Goal: Transaction & Acquisition: Book appointment/travel/reservation

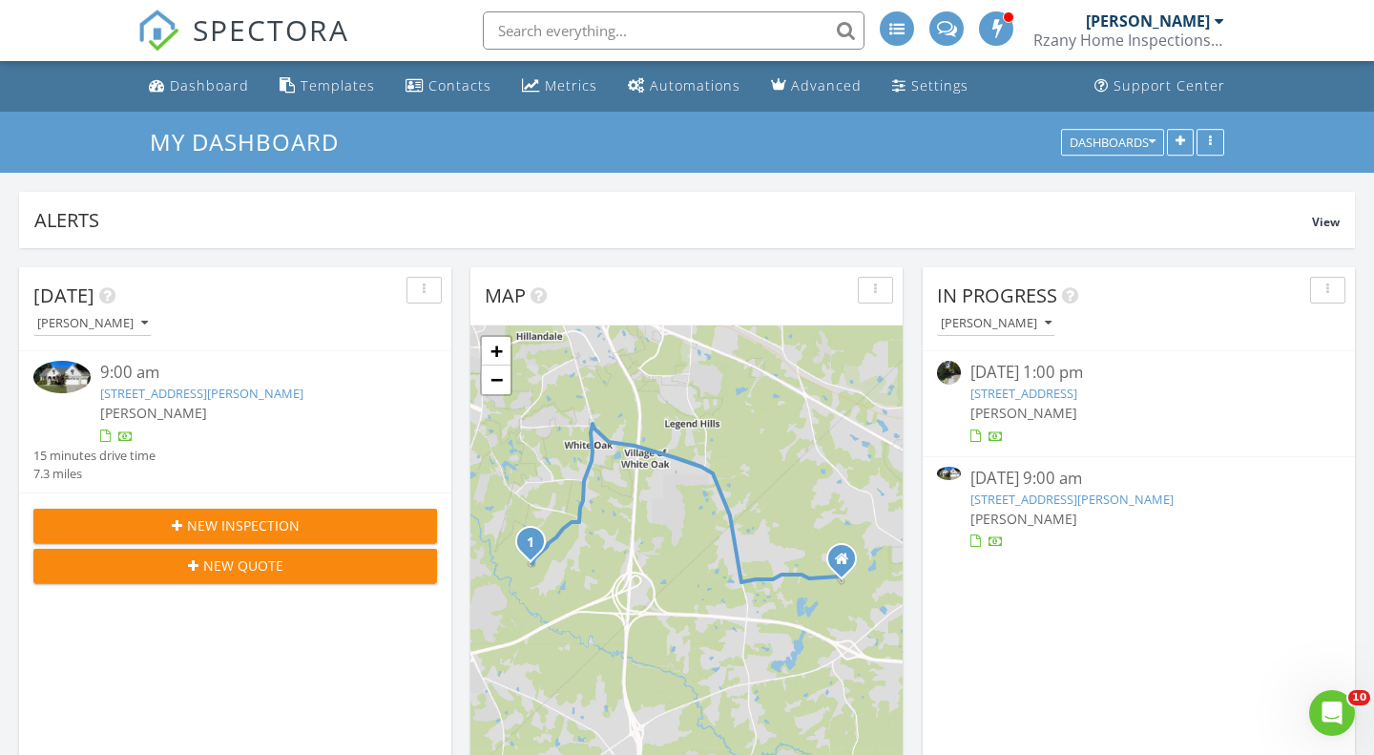
click at [1126, 503] on link "[STREET_ADDRESS][PERSON_NAME]" at bounding box center [1071, 498] width 203 height 17
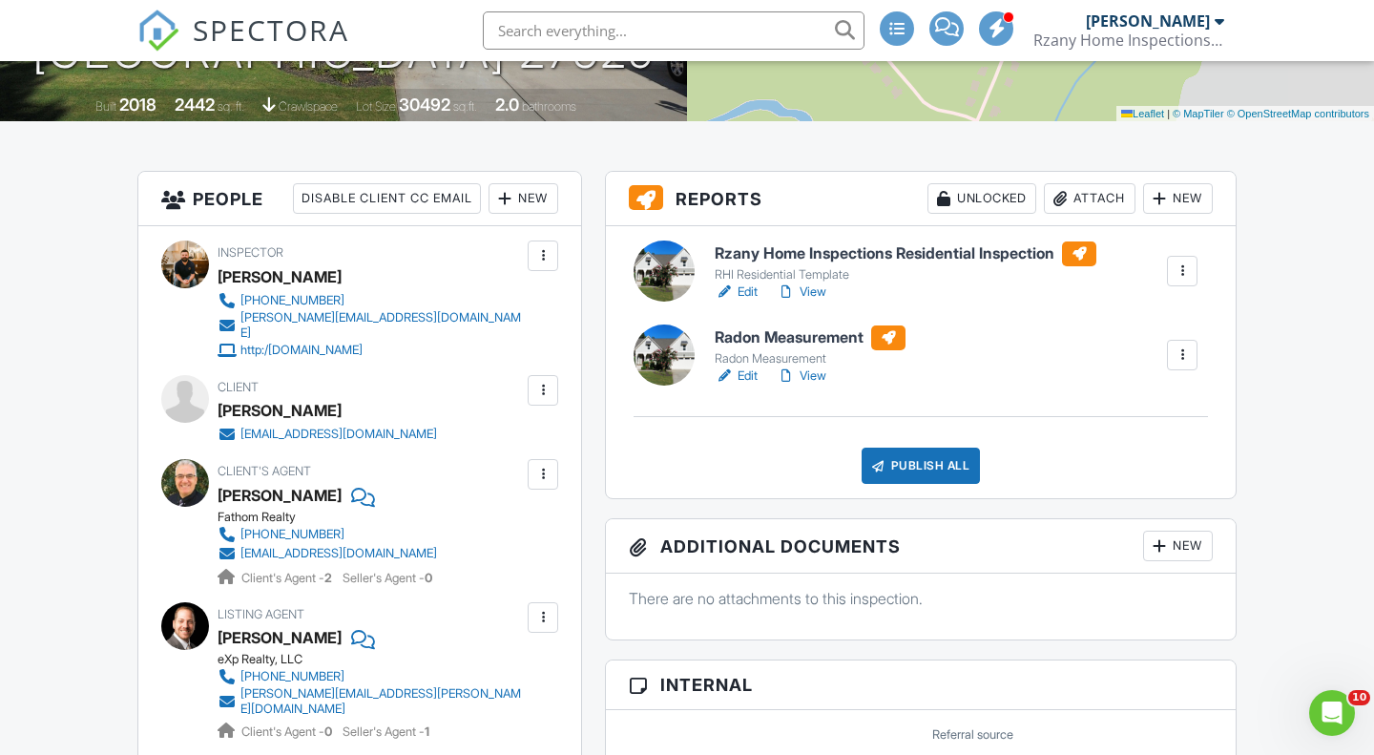
scroll to position [389, 0]
click at [1181, 363] on div at bounding box center [1182, 353] width 19 height 19
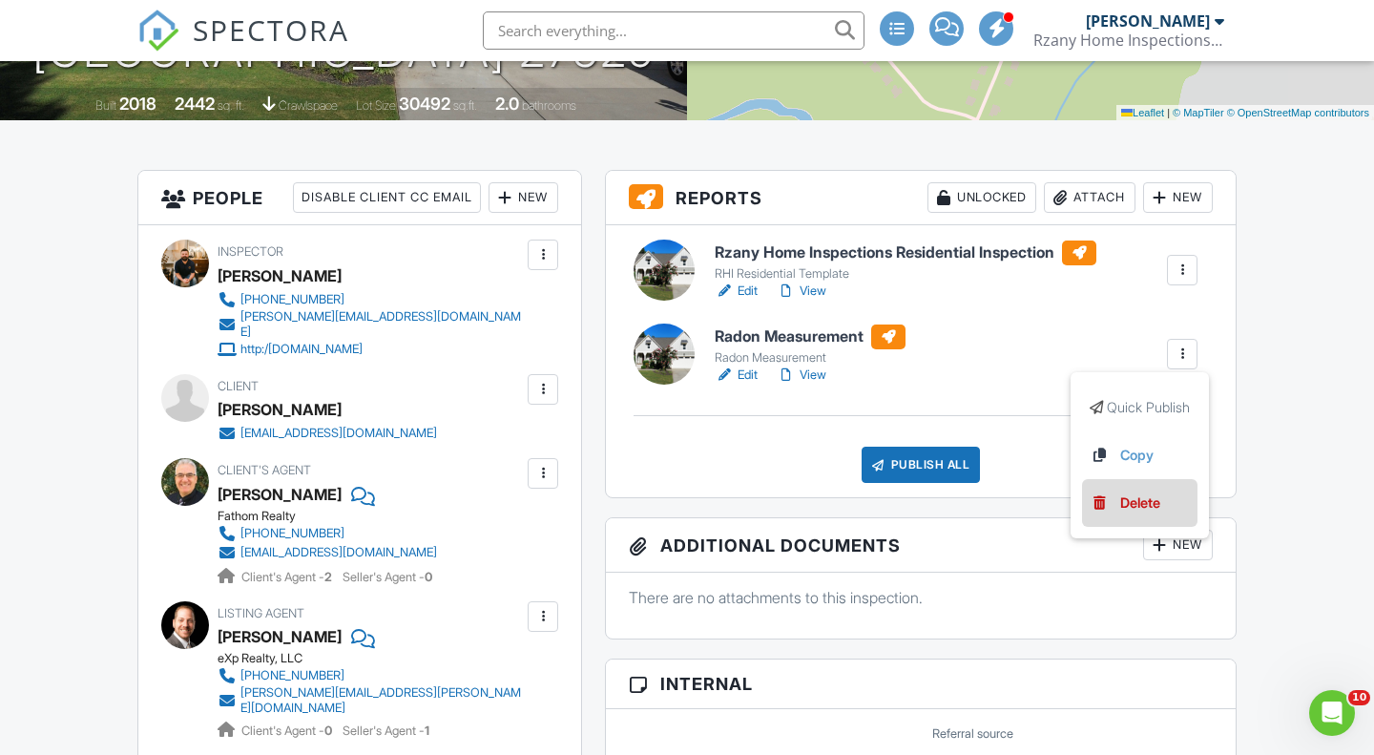
click at [1133, 506] on div "Delete" at bounding box center [1140, 502] width 40 height 21
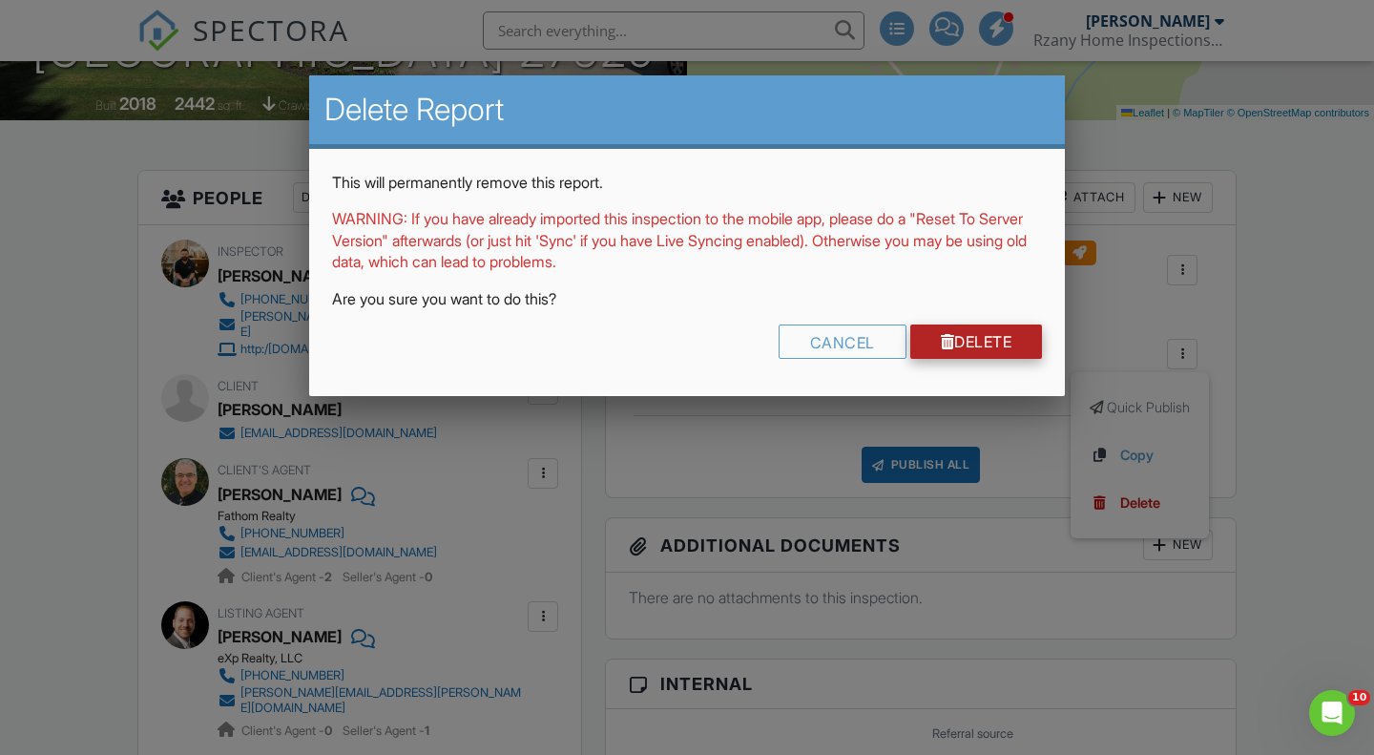
click at [955, 345] on link "Delete" at bounding box center [976, 341] width 133 height 34
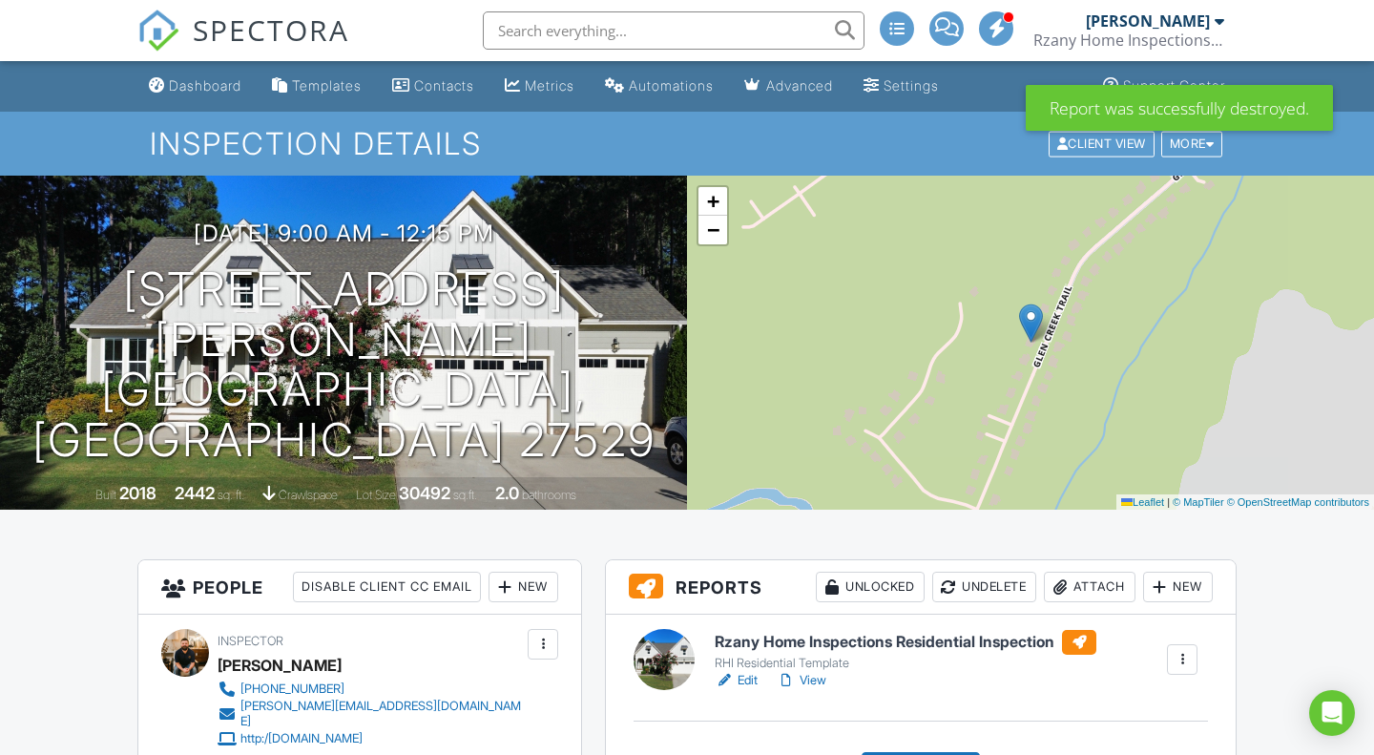
click at [1062, 588] on div at bounding box center [1059, 586] width 19 height 19
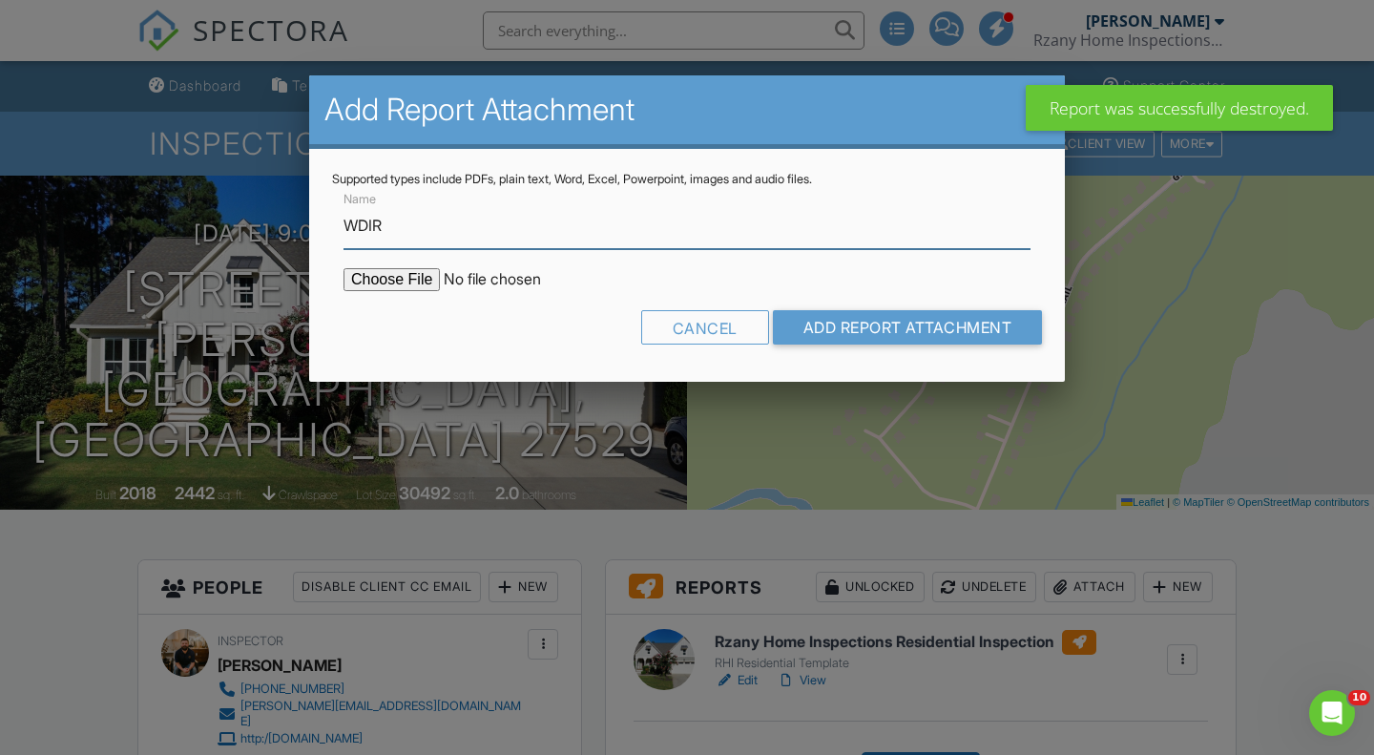
type input "WDIR"
click at [383, 285] on input "file" at bounding box center [505, 279] width 324 height 23
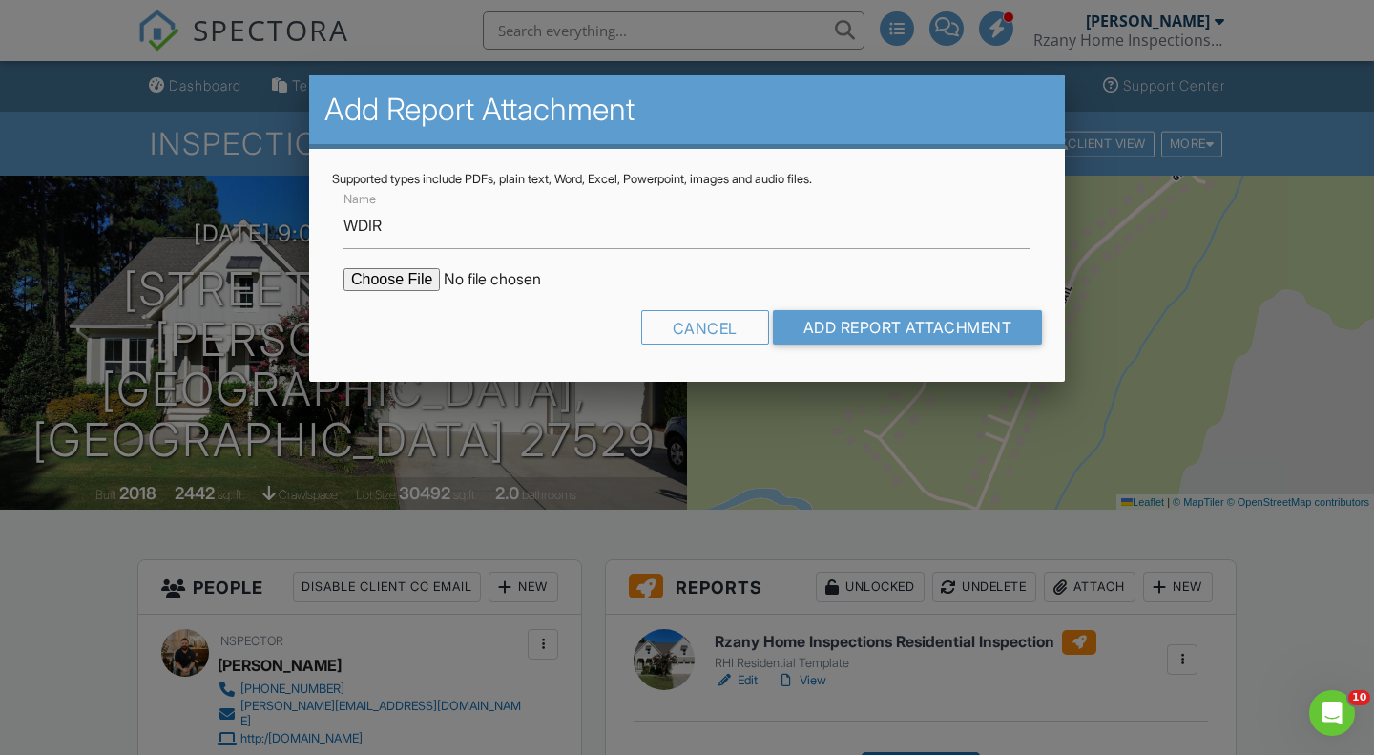
type input "C:\fakepath\Langell J WDIR.pdf"
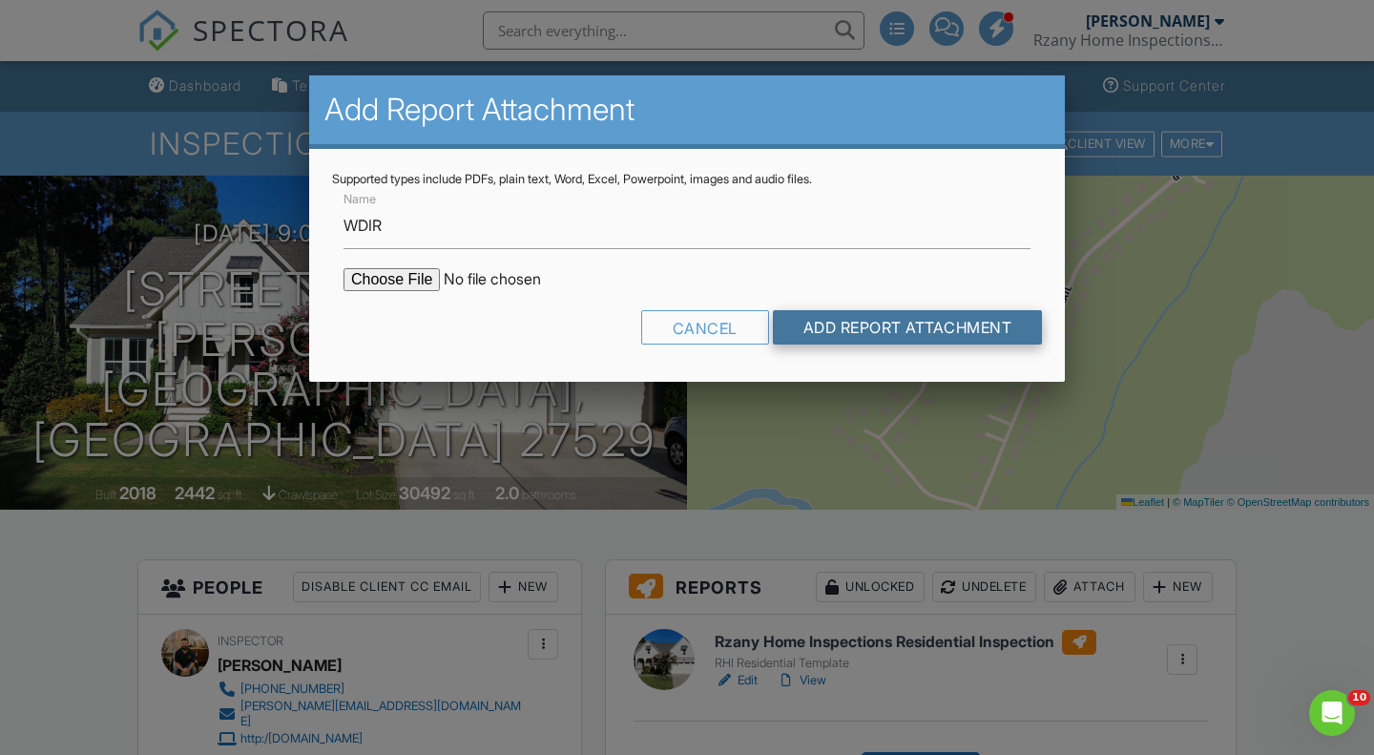
click at [828, 337] on input "Add Report Attachment" at bounding box center [908, 327] width 270 height 34
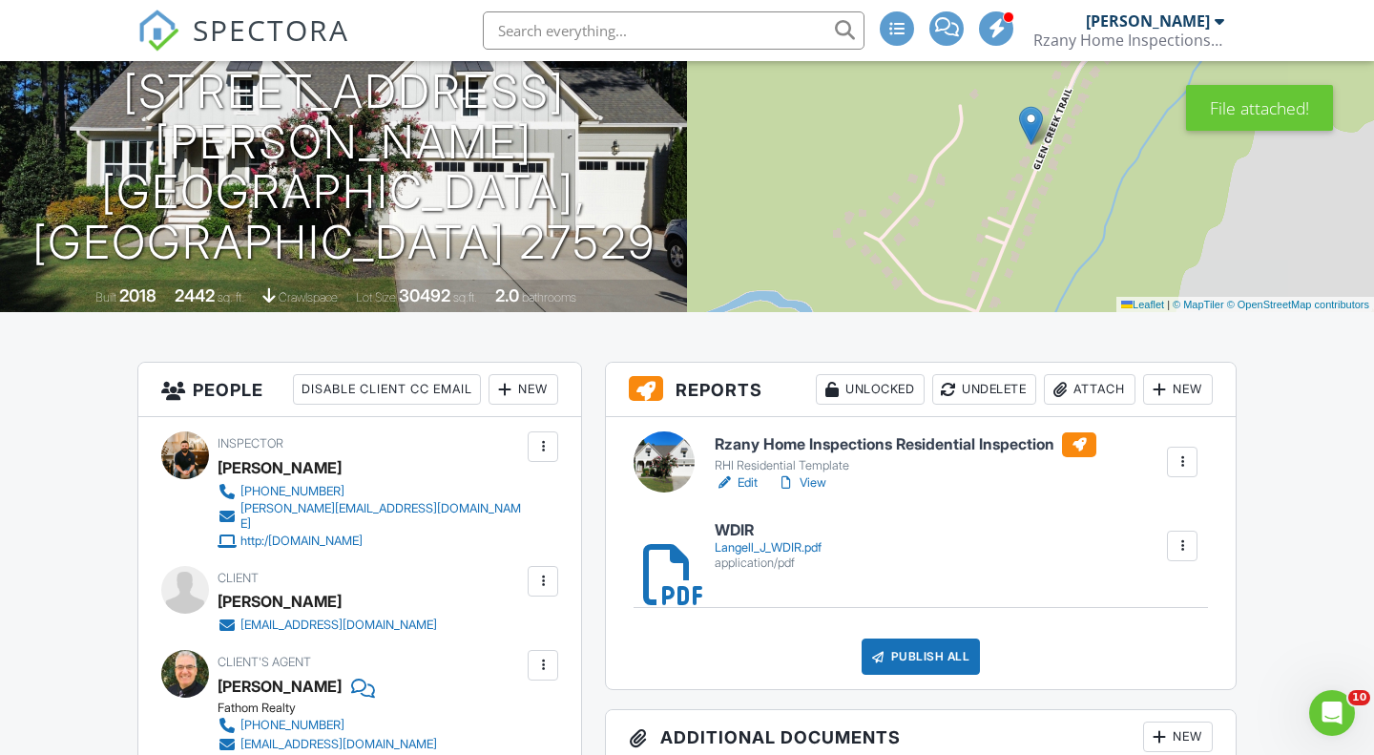
scroll to position [198, 0]
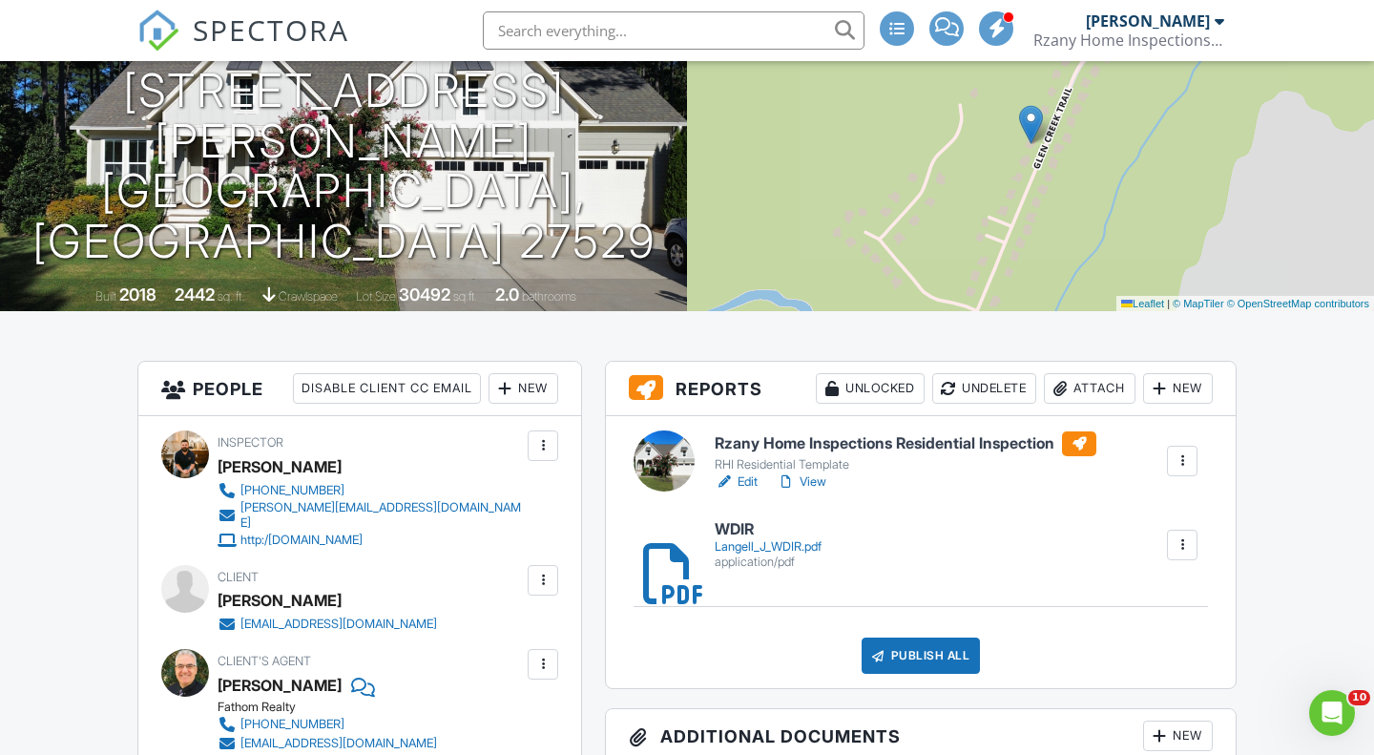
click at [753, 481] on link "Edit" at bounding box center [736, 481] width 43 height 19
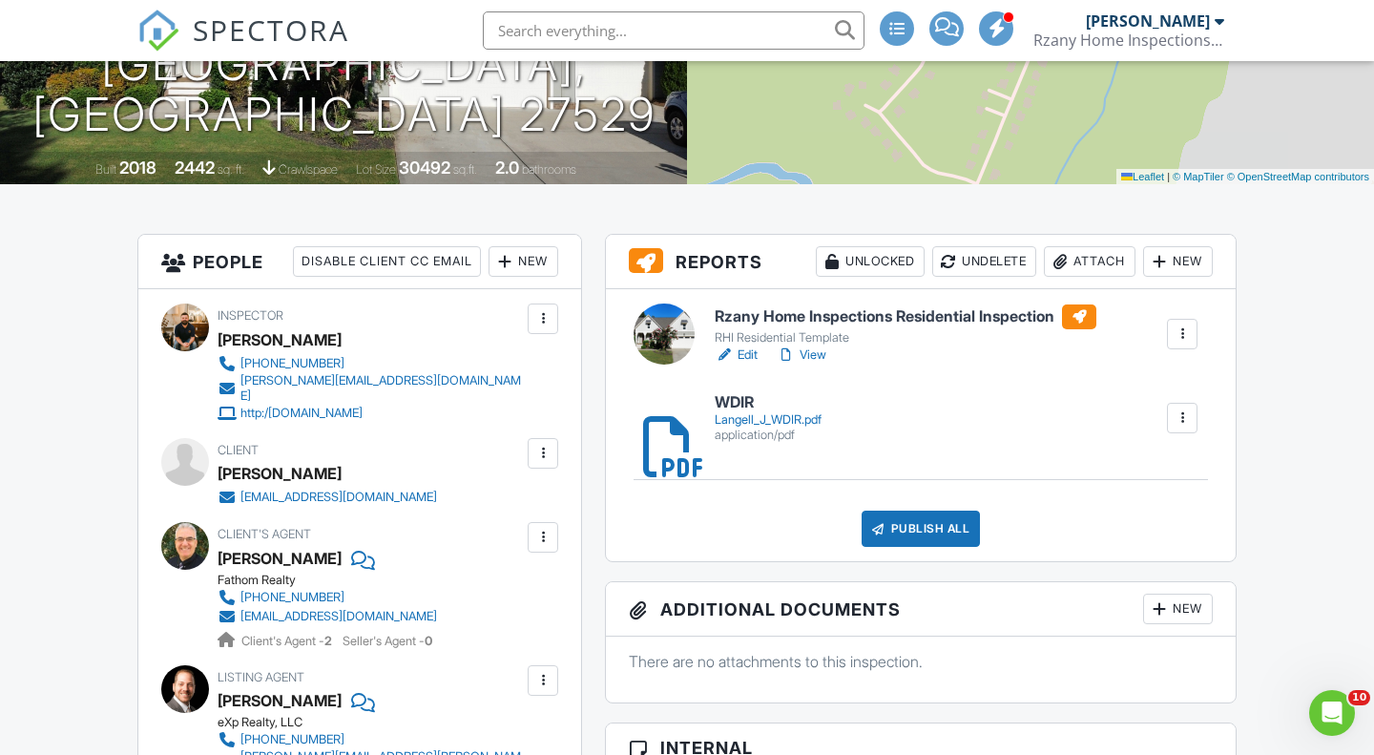
click at [902, 531] on div "Publish All" at bounding box center [921, 528] width 119 height 36
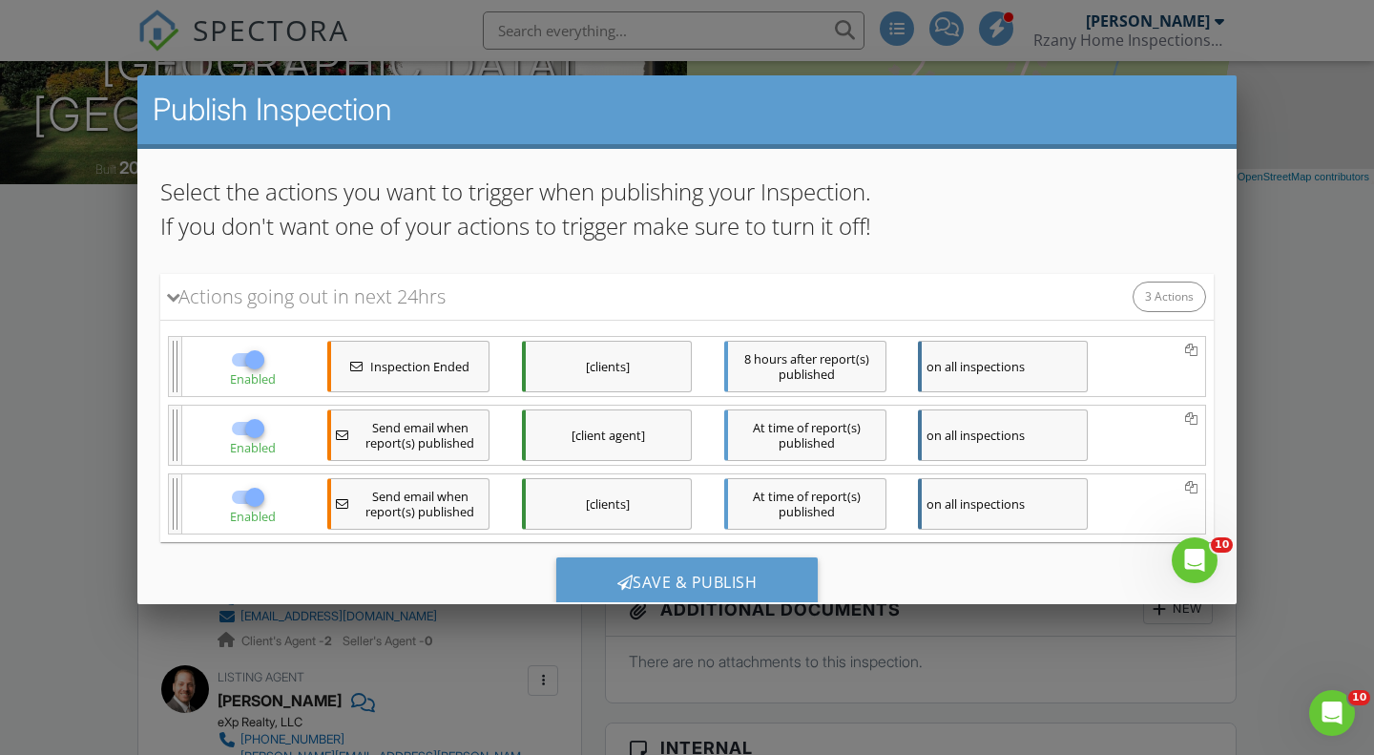
scroll to position [182, 0]
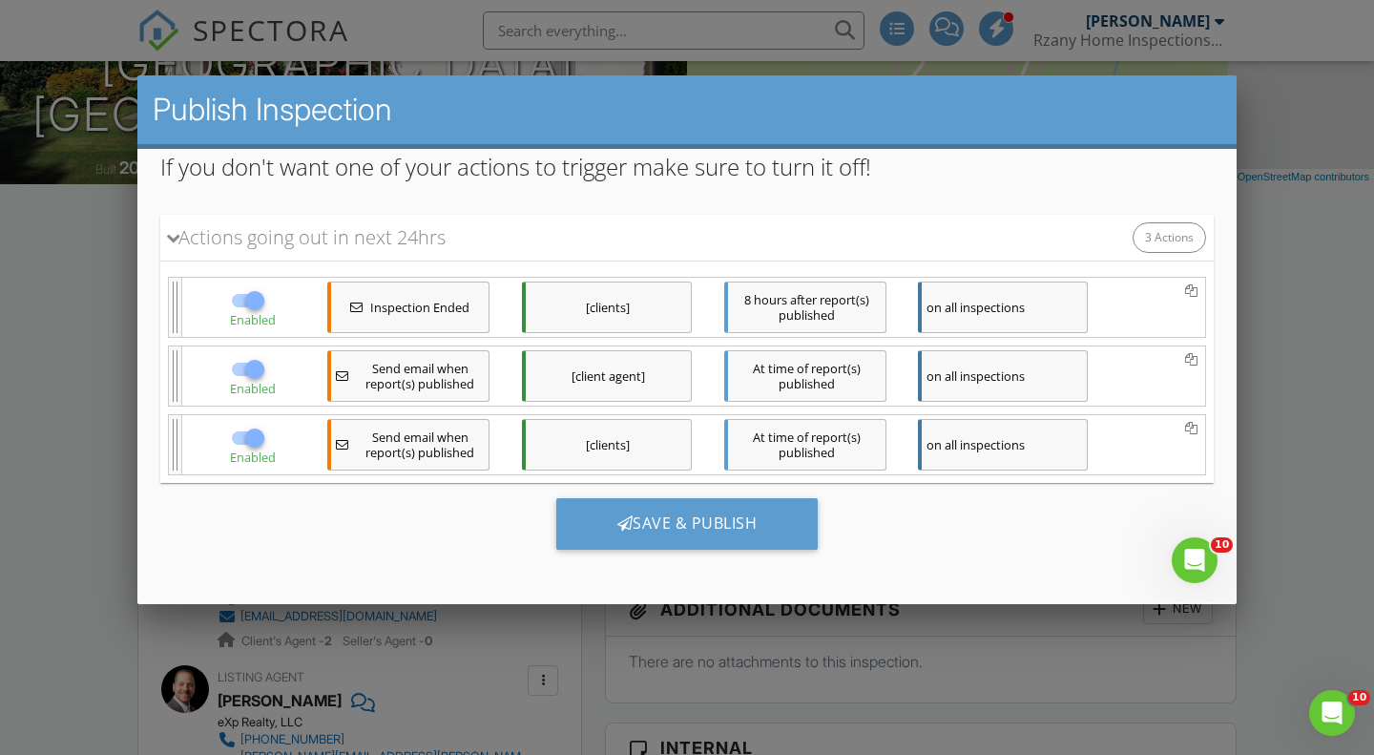
click at [970, 375] on div "on all inspections" at bounding box center [1003, 376] width 170 height 52
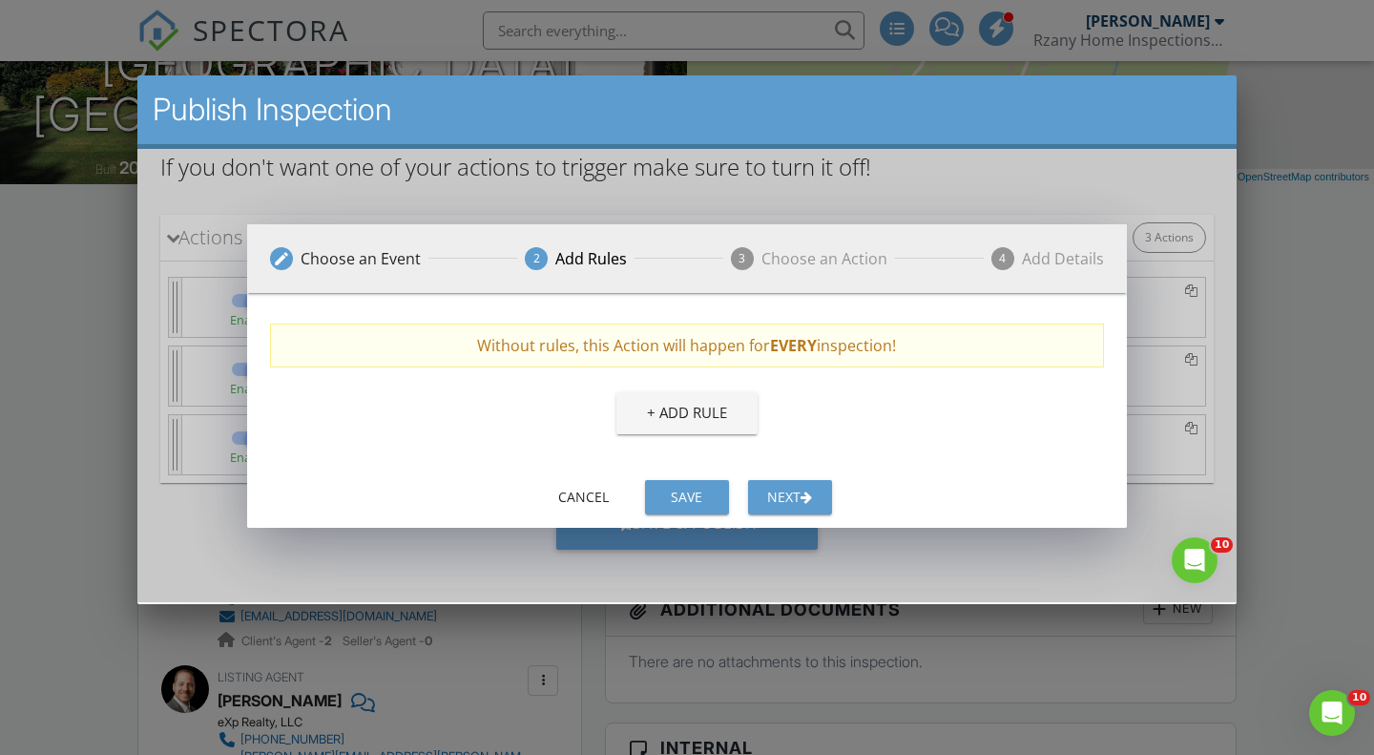
click at [798, 485] on button "Next" at bounding box center [790, 497] width 84 height 34
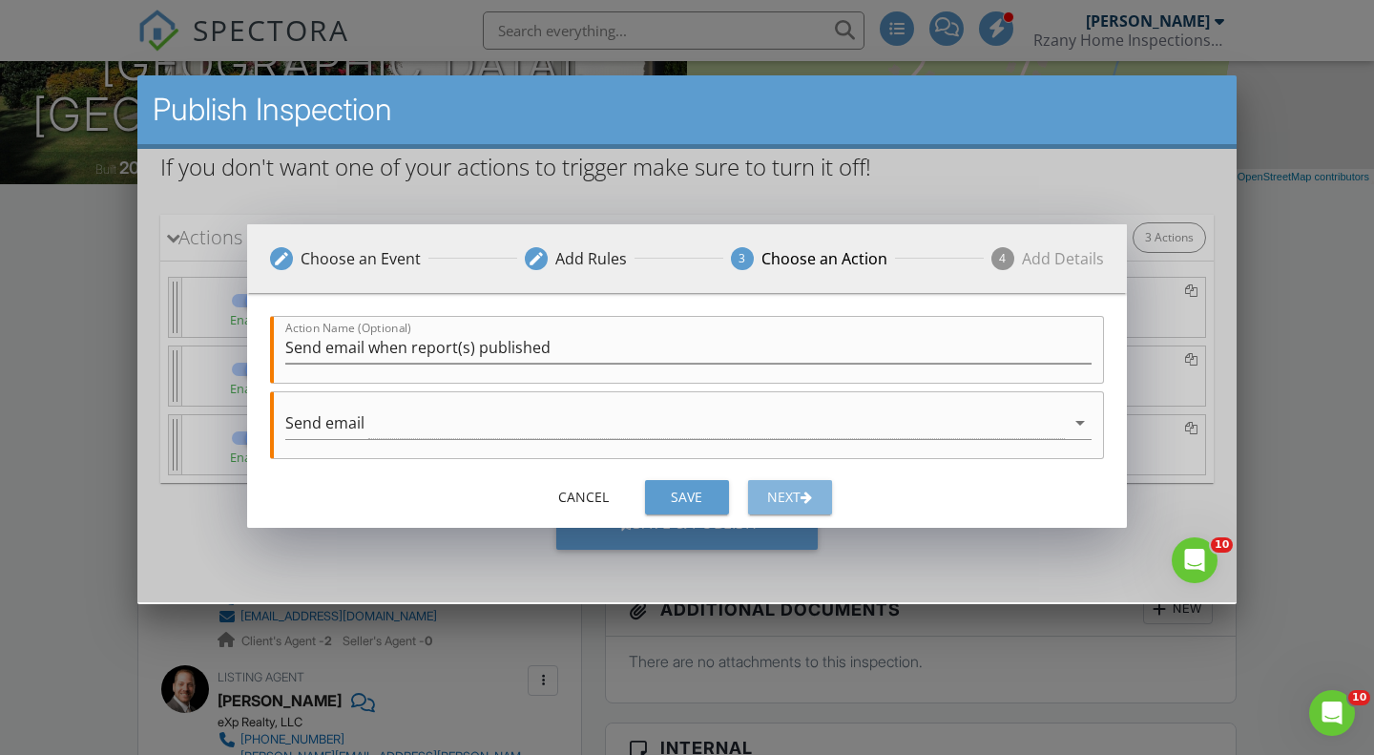
click at [798, 485] on button "Next" at bounding box center [790, 497] width 84 height 34
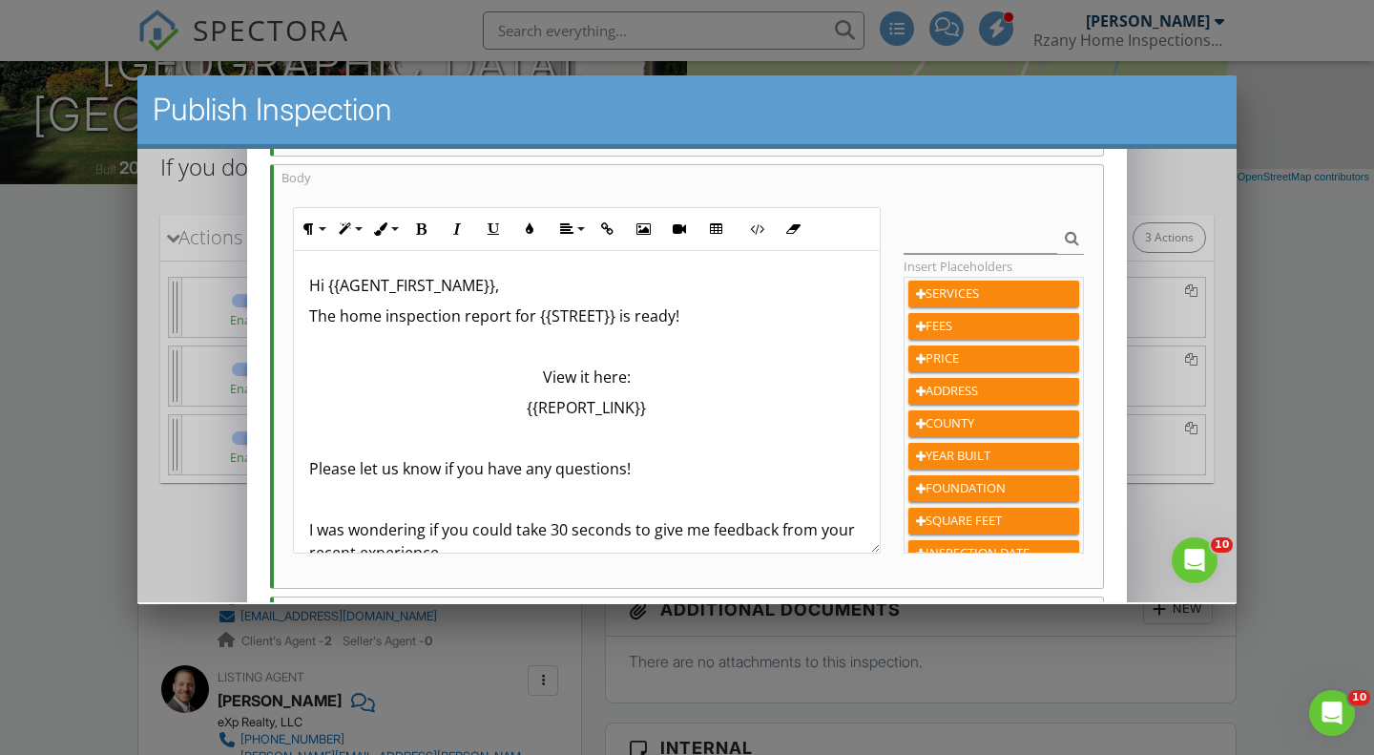
scroll to position [343, 0]
drag, startPoint x: 778, startPoint y: 321, endPoint x: 789, endPoint y: 309, distance: 16.2
click at [778, 321] on p "The home inspection report for {{STREET}} is ready!" at bounding box center [586, 314] width 554 height 23
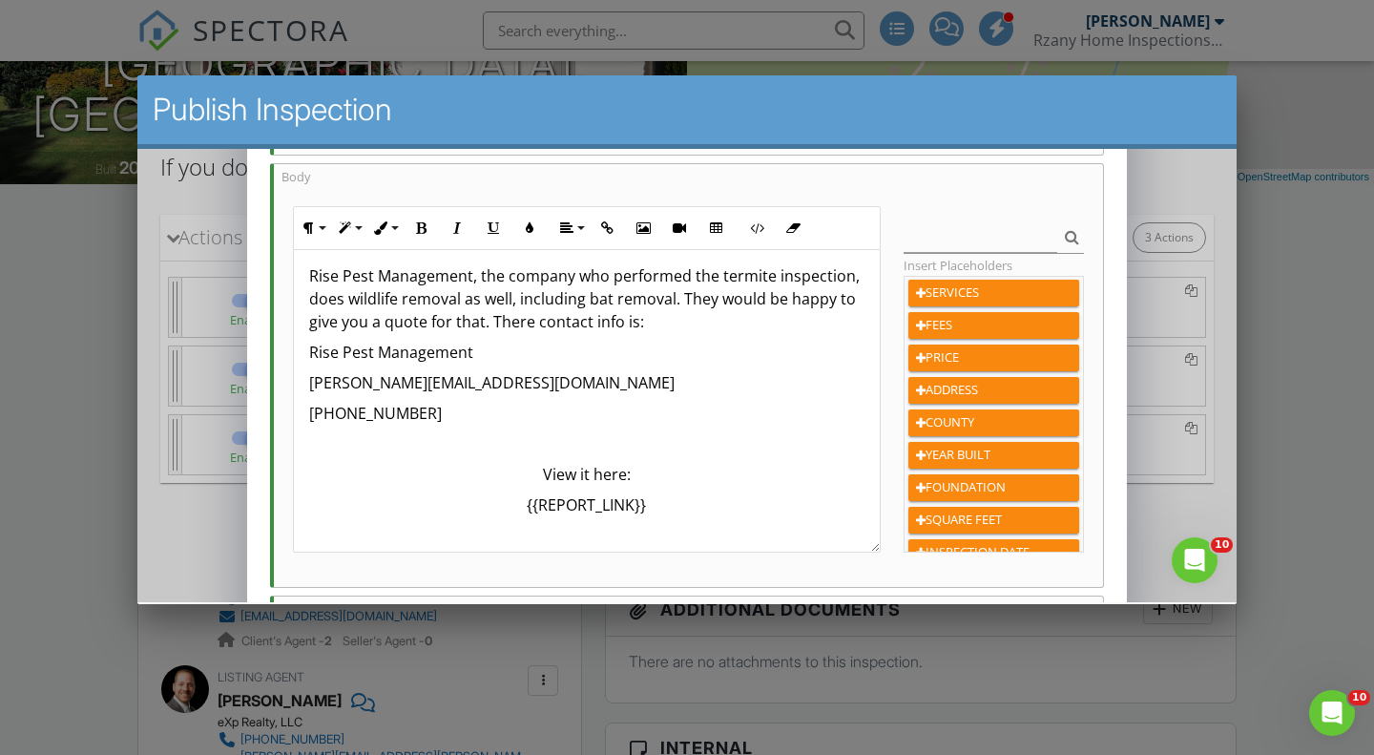
scroll to position [124, 0]
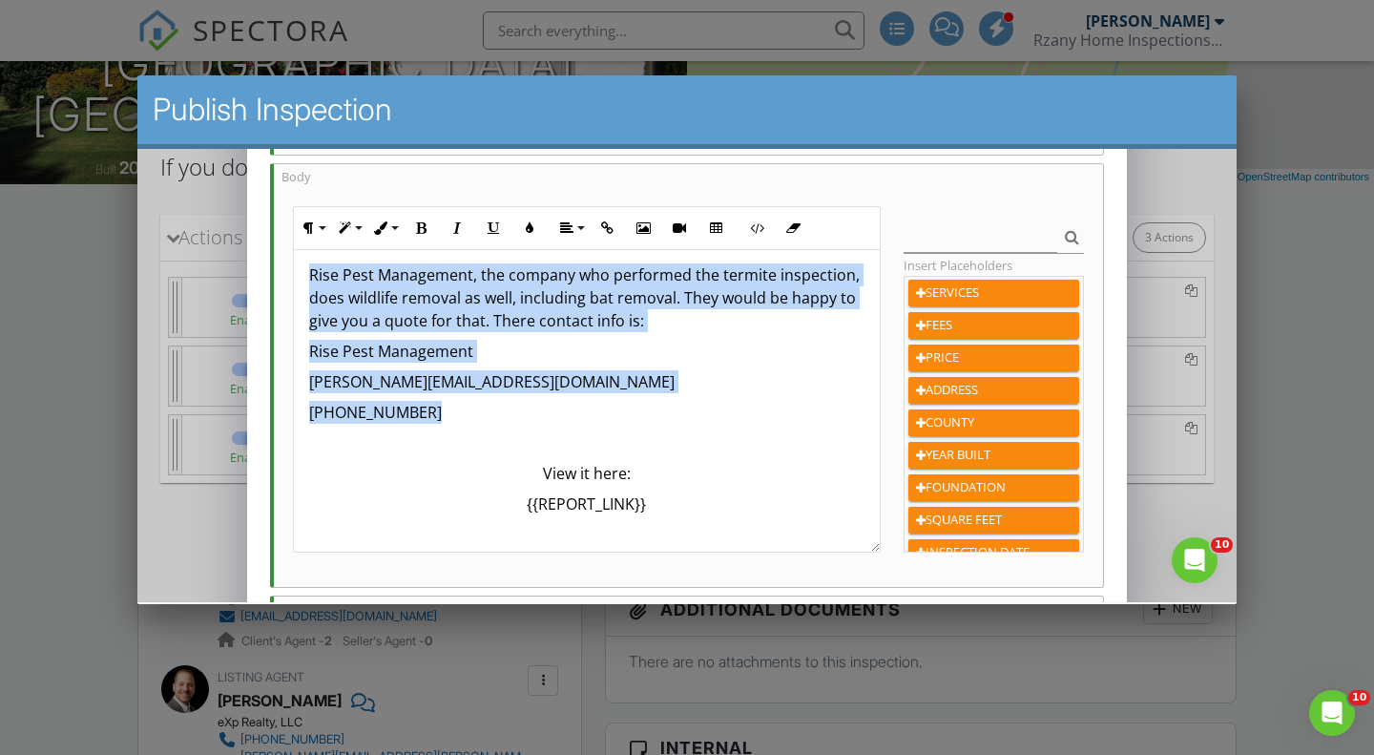
drag, startPoint x: 453, startPoint y: 421, endPoint x: 307, endPoint y: 283, distance: 200.5
click at [307, 283] on div "Hi {{AGENT_FIRST_NAME}}, The home inspection report for {{STREET}} is ready! Ra…" at bounding box center [586, 630] width 585 height 1008
copy div "Rise Pest Management, the company who performed the termite inspection, does wi…"
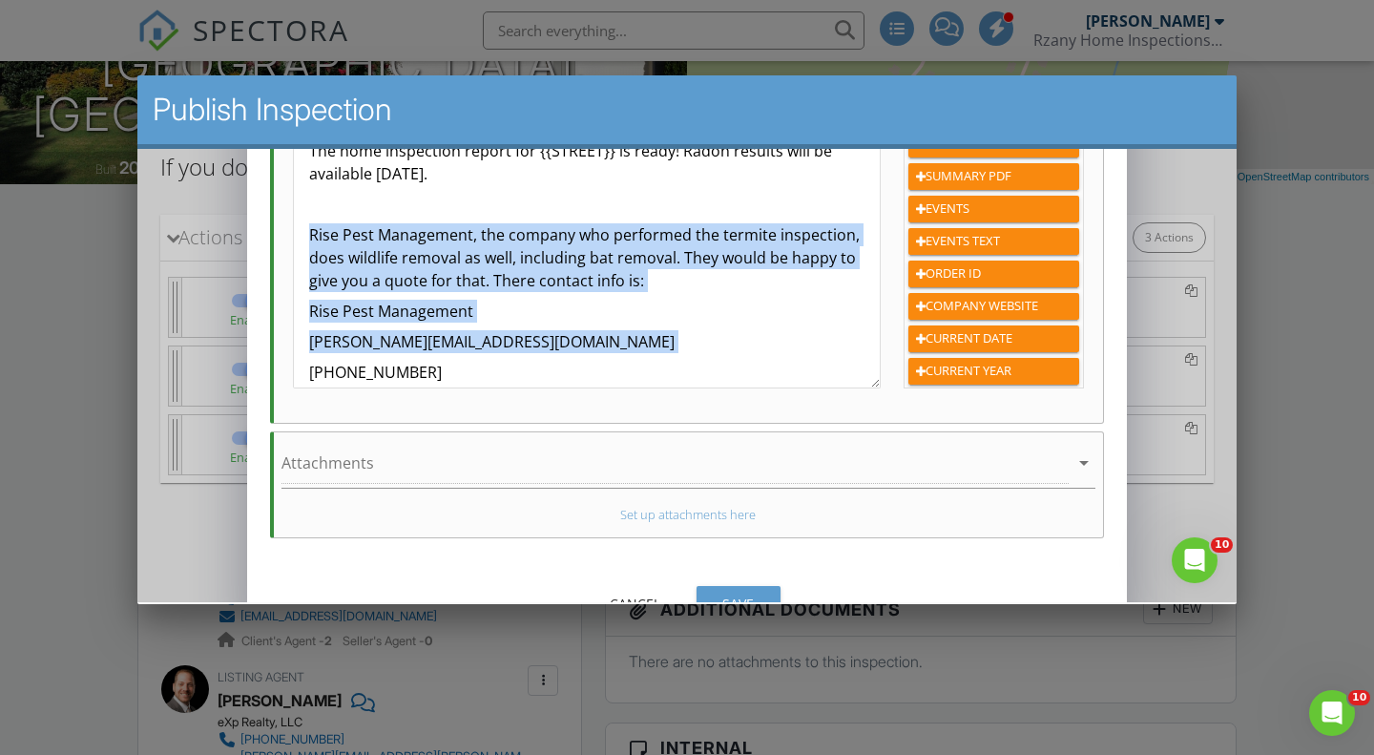
scroll to position [551, 0]
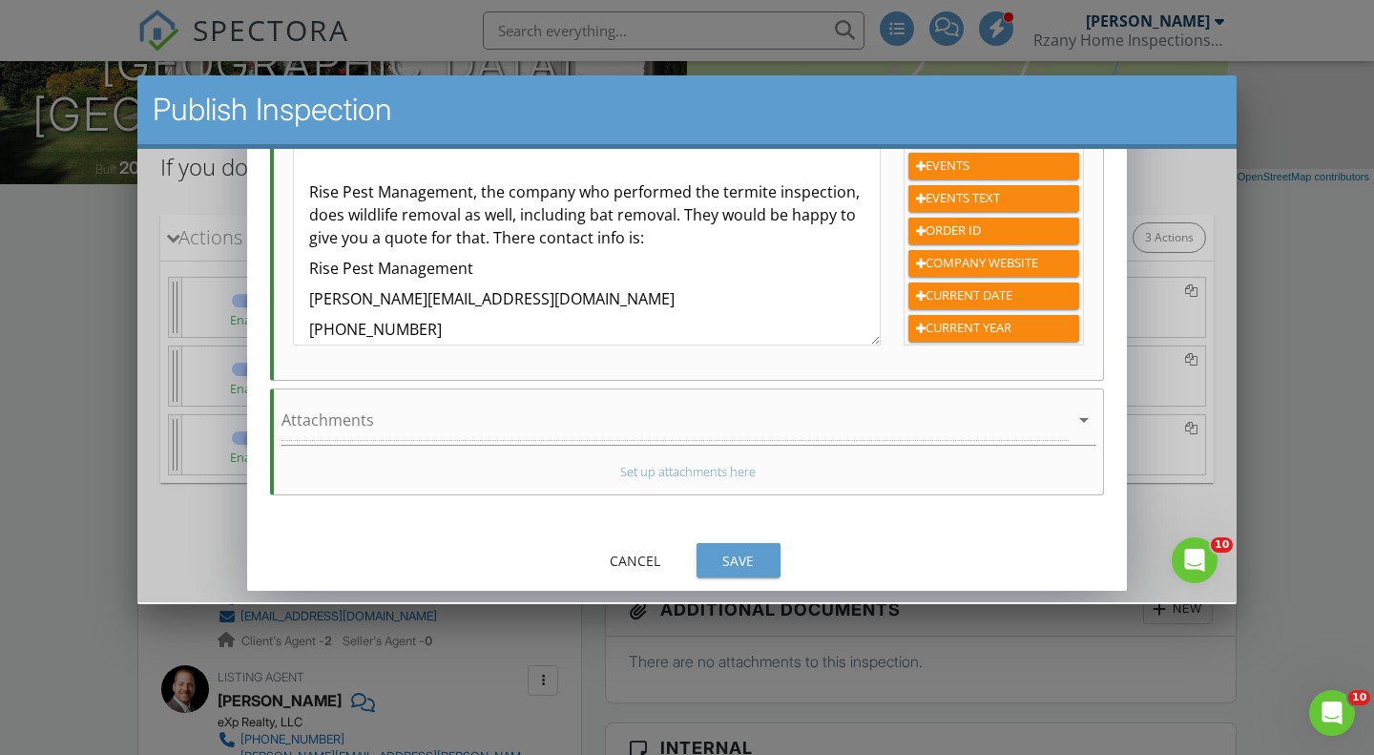
click at [754, 533] on div "Provide details necessary to Send email To (type a value or select one from the…" at bounding box center [687, 102] width 880 height 870
click at [741, 549] on button "Save" at bounding box center [739, 560] width 84 height 34
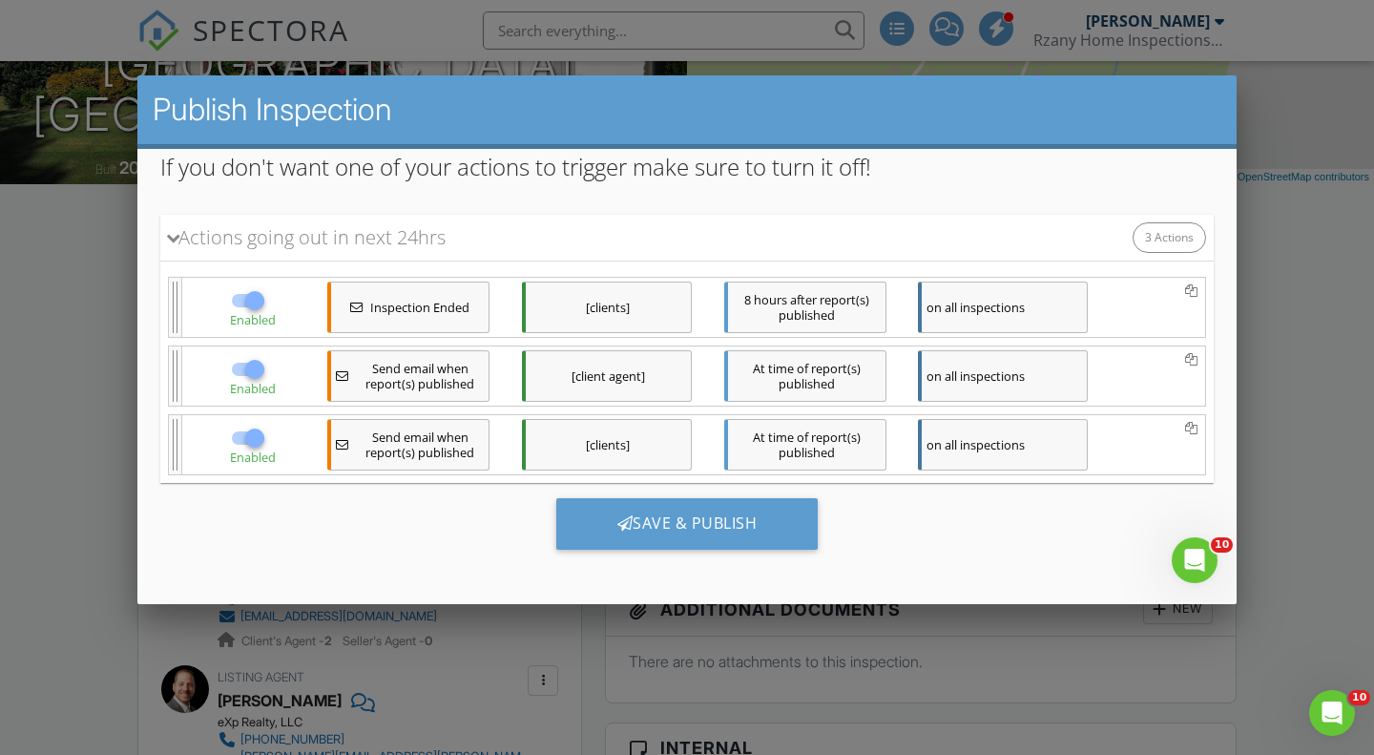
click at [983, 385] on div "on all inspections" at bounding box center [1003, 376] width 170 height 52
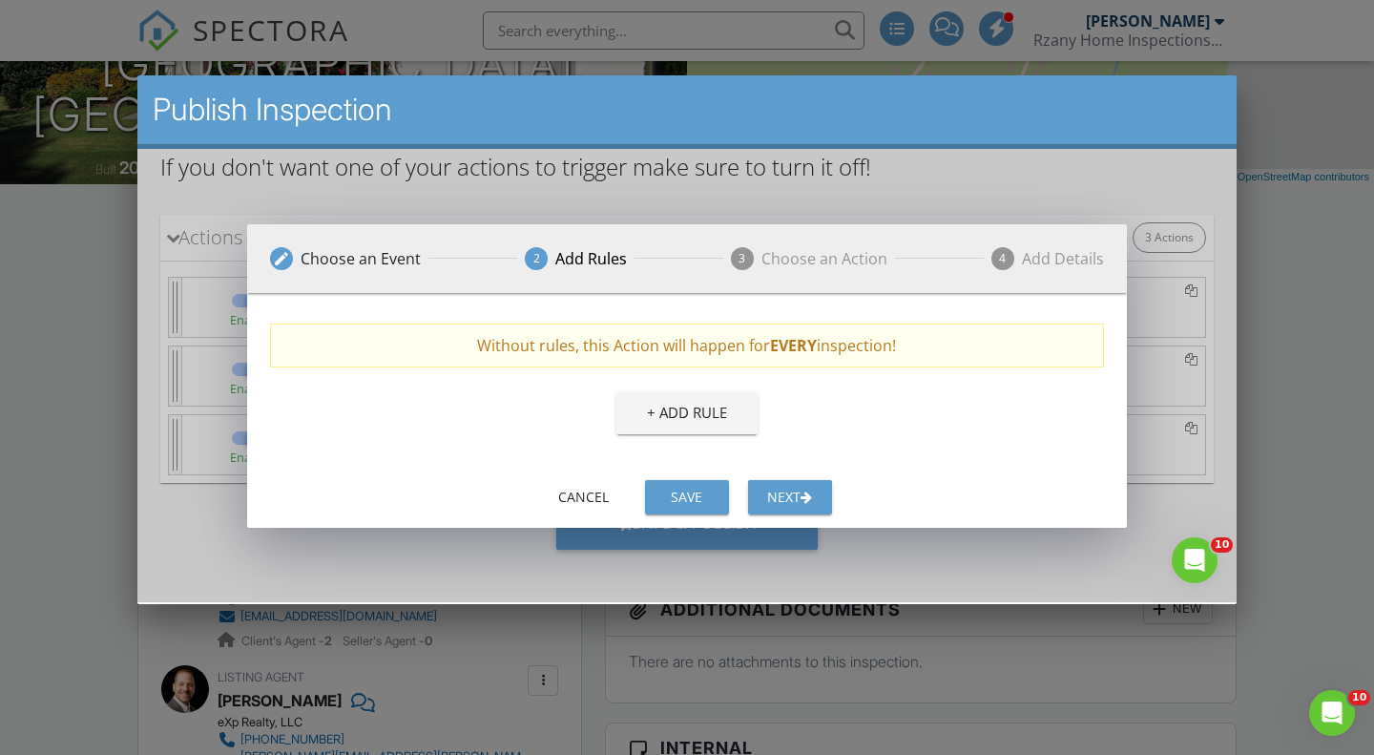
click at [778, 505] on div "Next" at bounding box center [789, 497] width 53 height 20
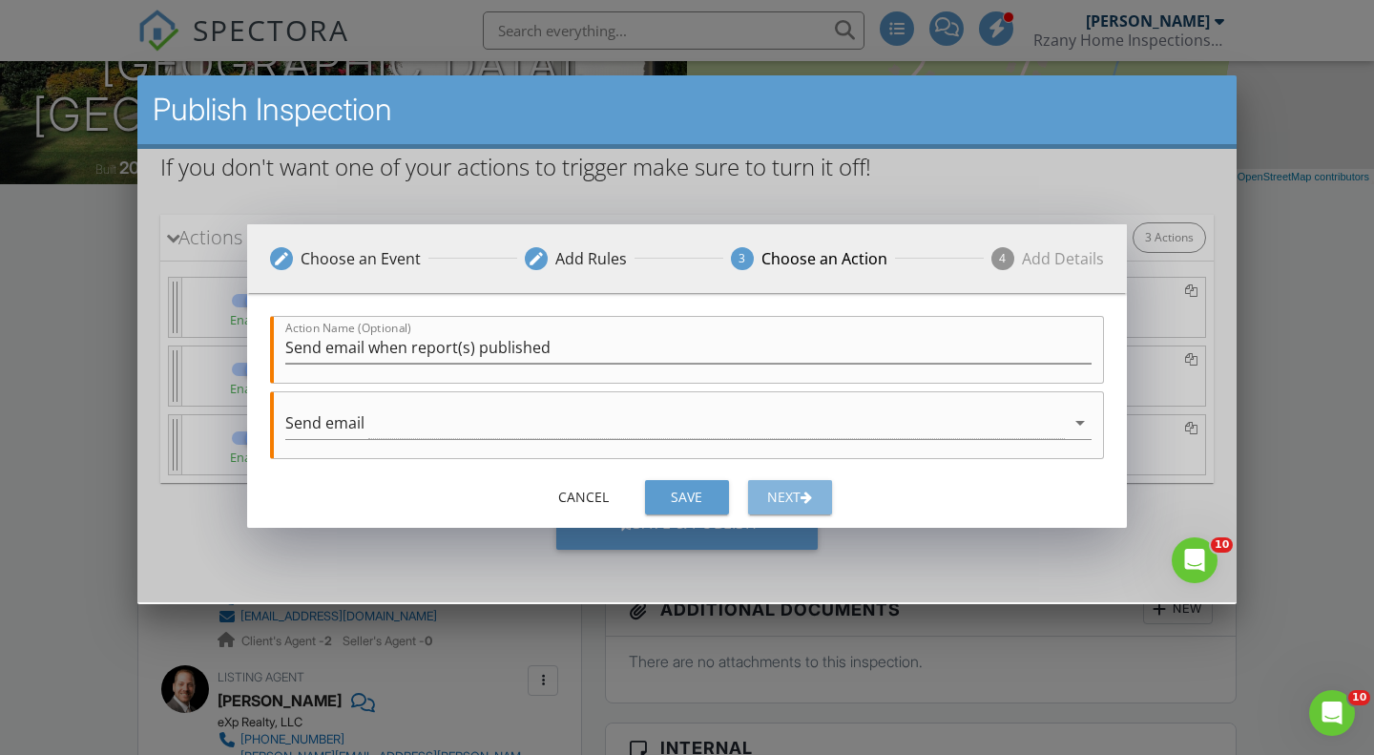
click at [788, 500] on div "Next" at bounding box center [789, 497] width 53 height 20
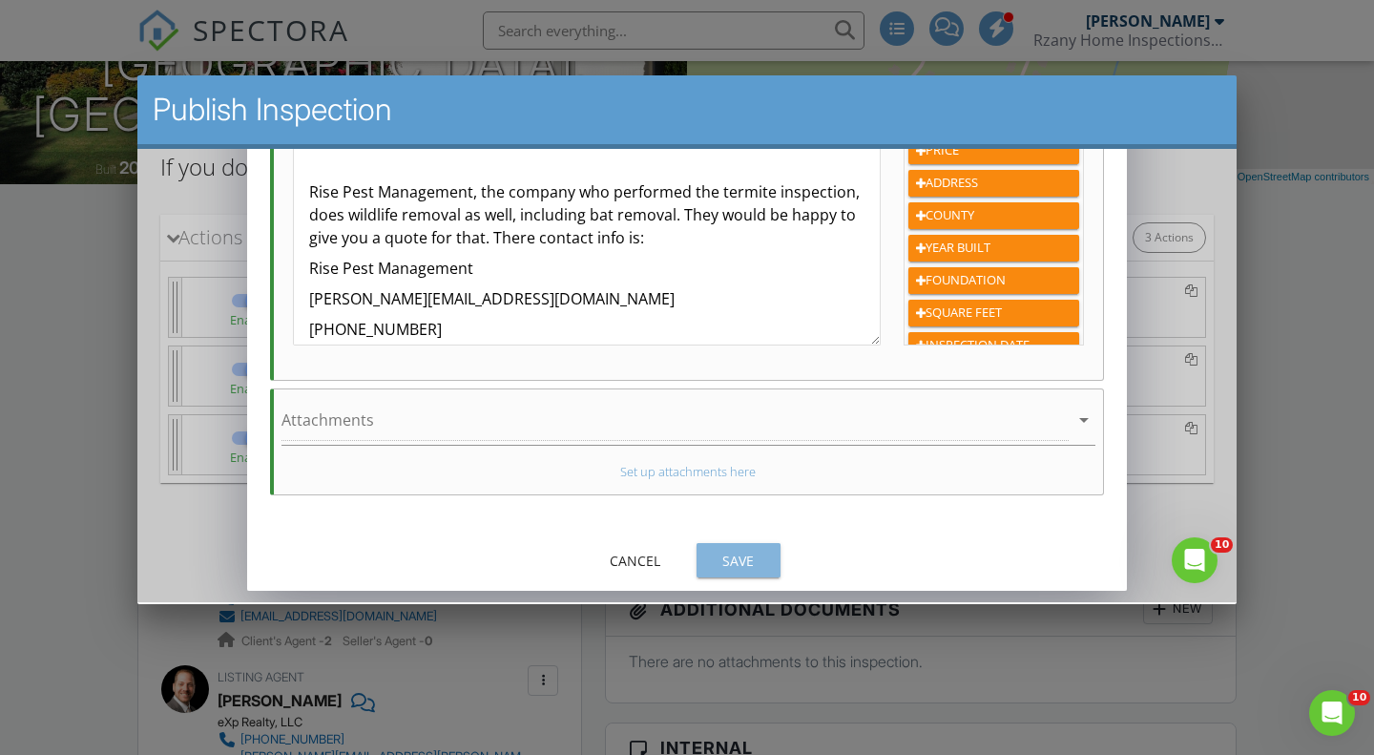
click at [732, 551] on div "Save" at bounding box center [738, 561] width 53 height 20
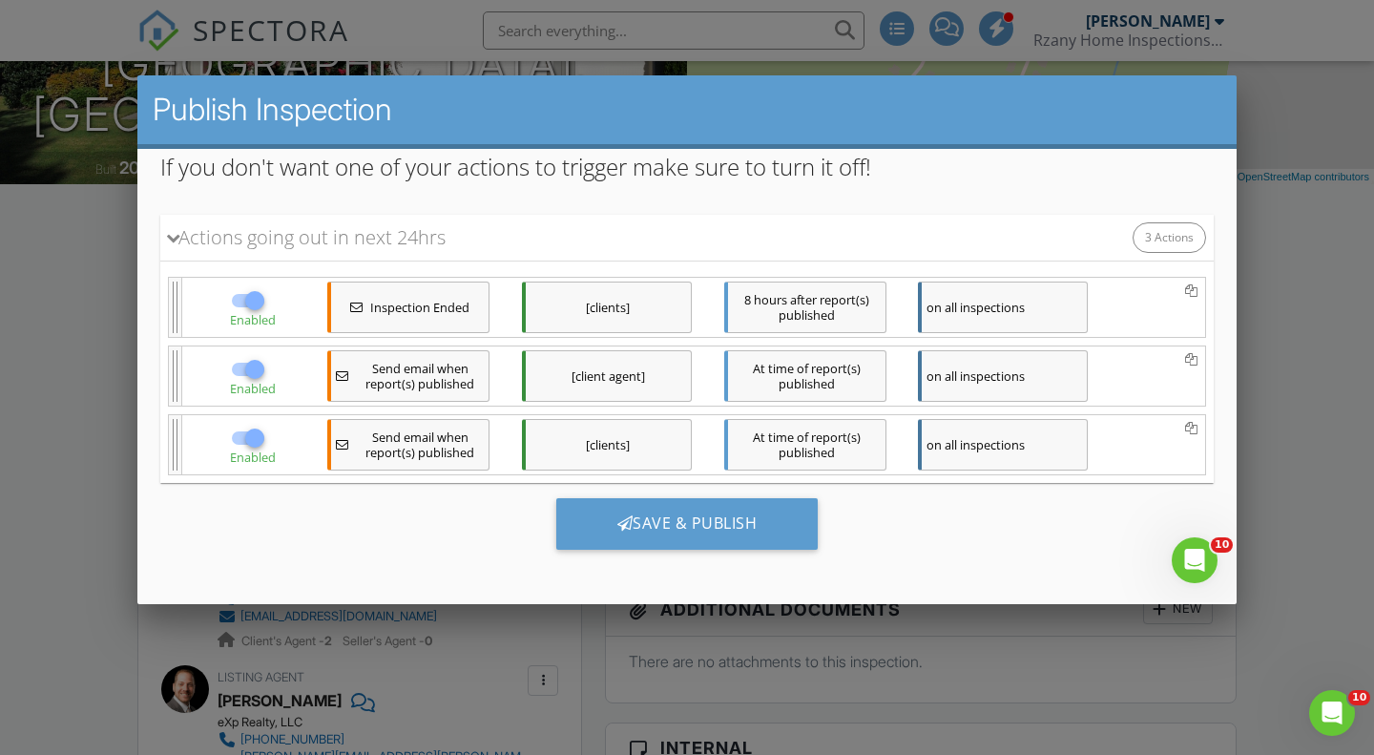
click at [984, 445] on div "on all inspections" at bounding box center [1003, 445] width 170 height 52
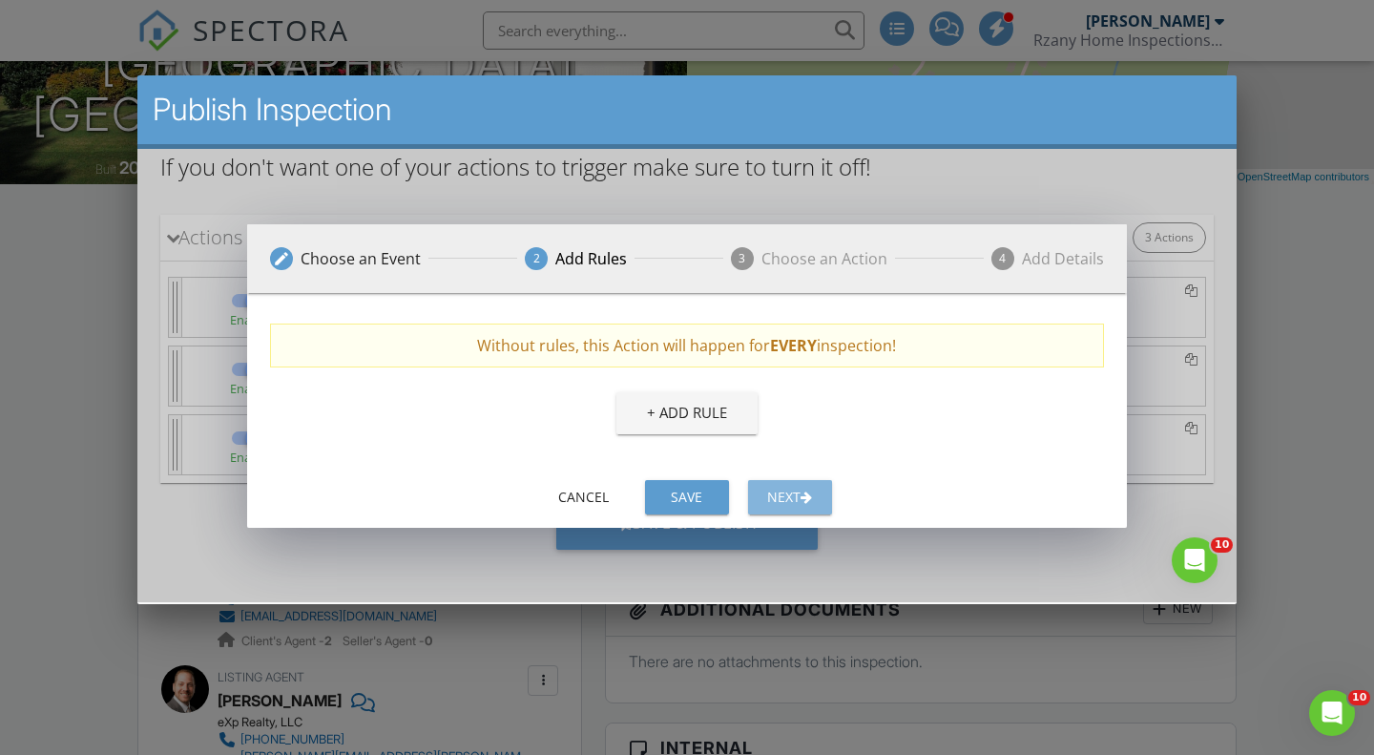
click at [781, 494] on div "Next" at bounding box center [789, 497] width 53 height 20
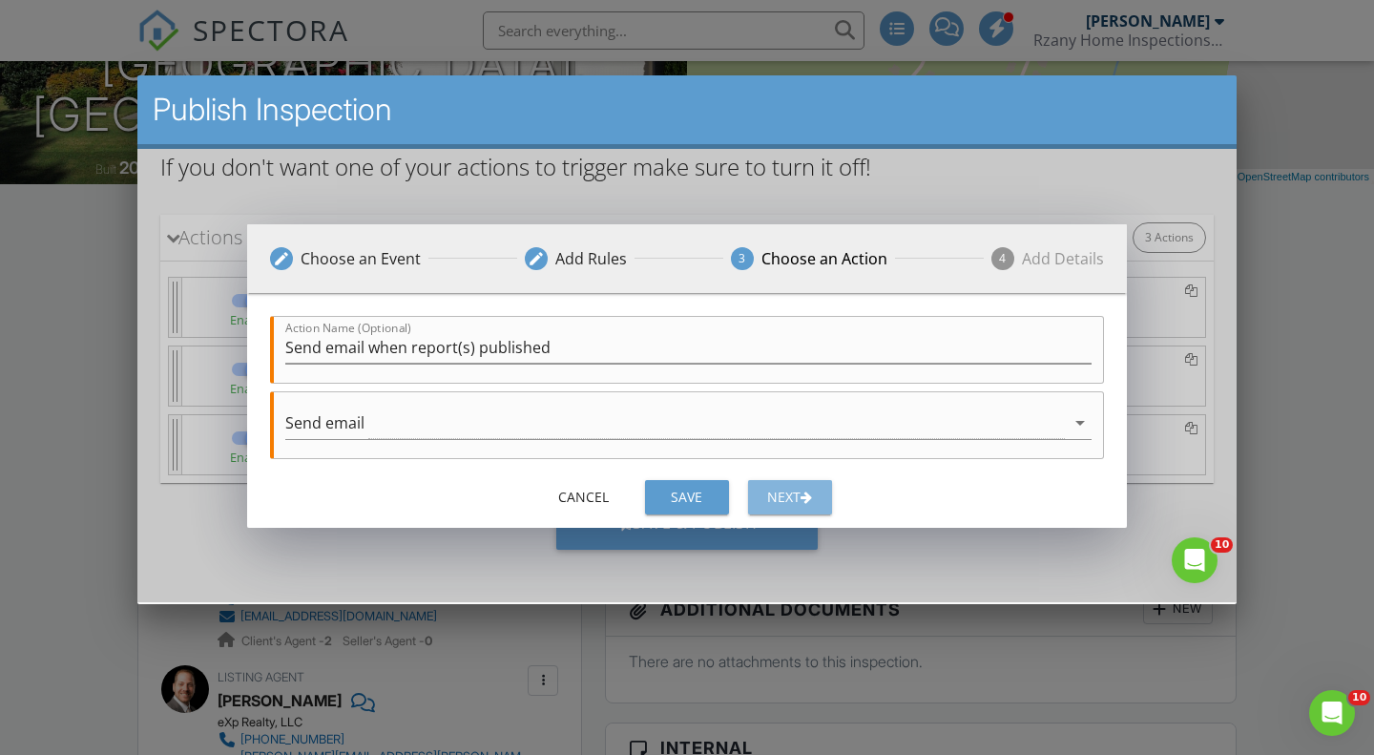
click at [781, 494] on div "Next" at bounding box center [789, 497] width 53 height 20
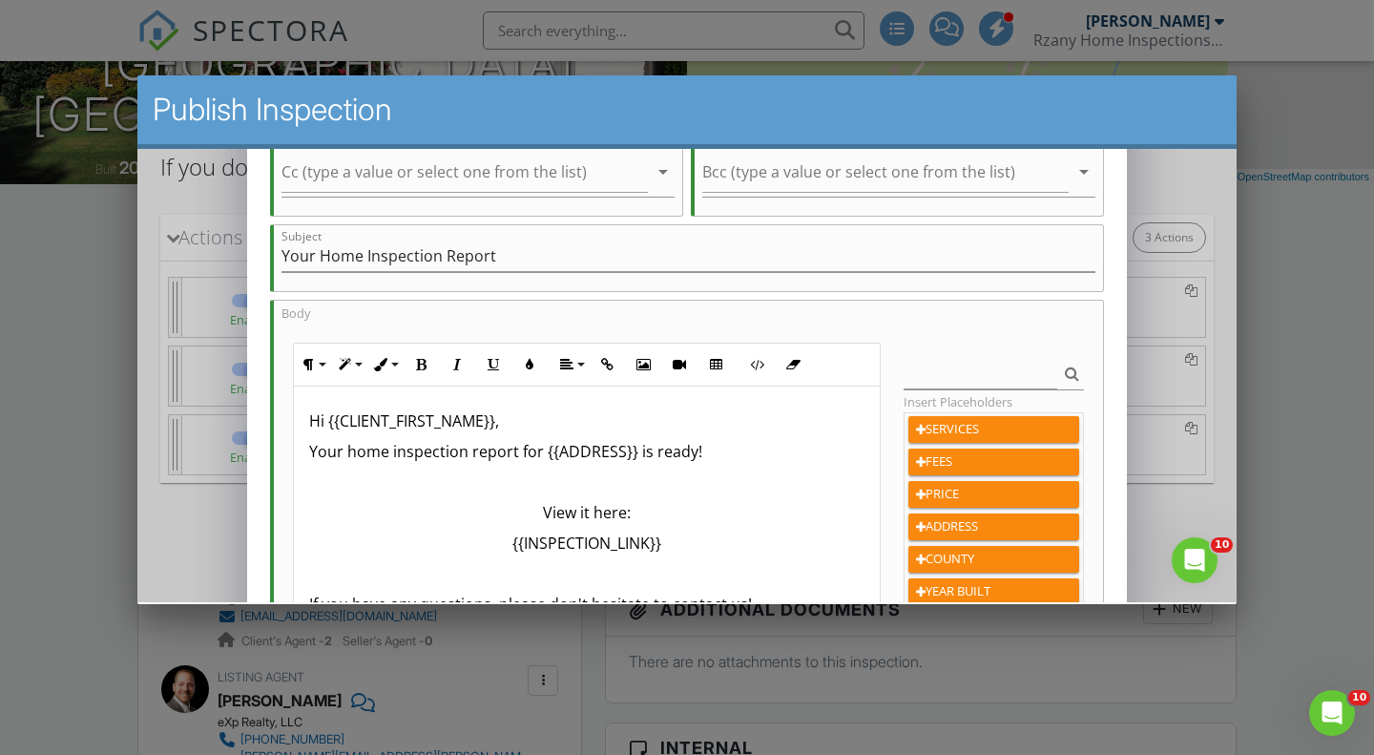
scroll to position [232, 0]
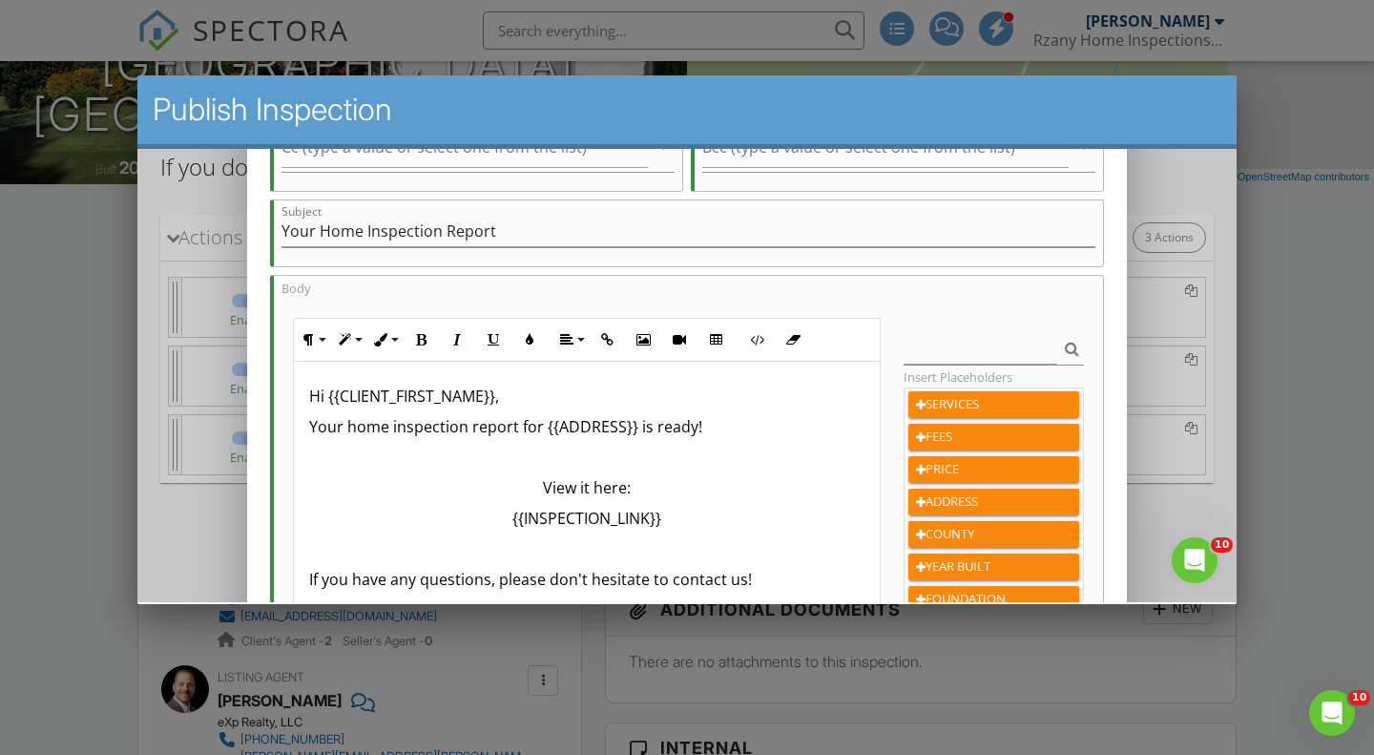
click at [762, 426] on p "Your home inspection report for {{ADDRESS}} is ready!" at bounding box center [586, 426] width 554 height 23
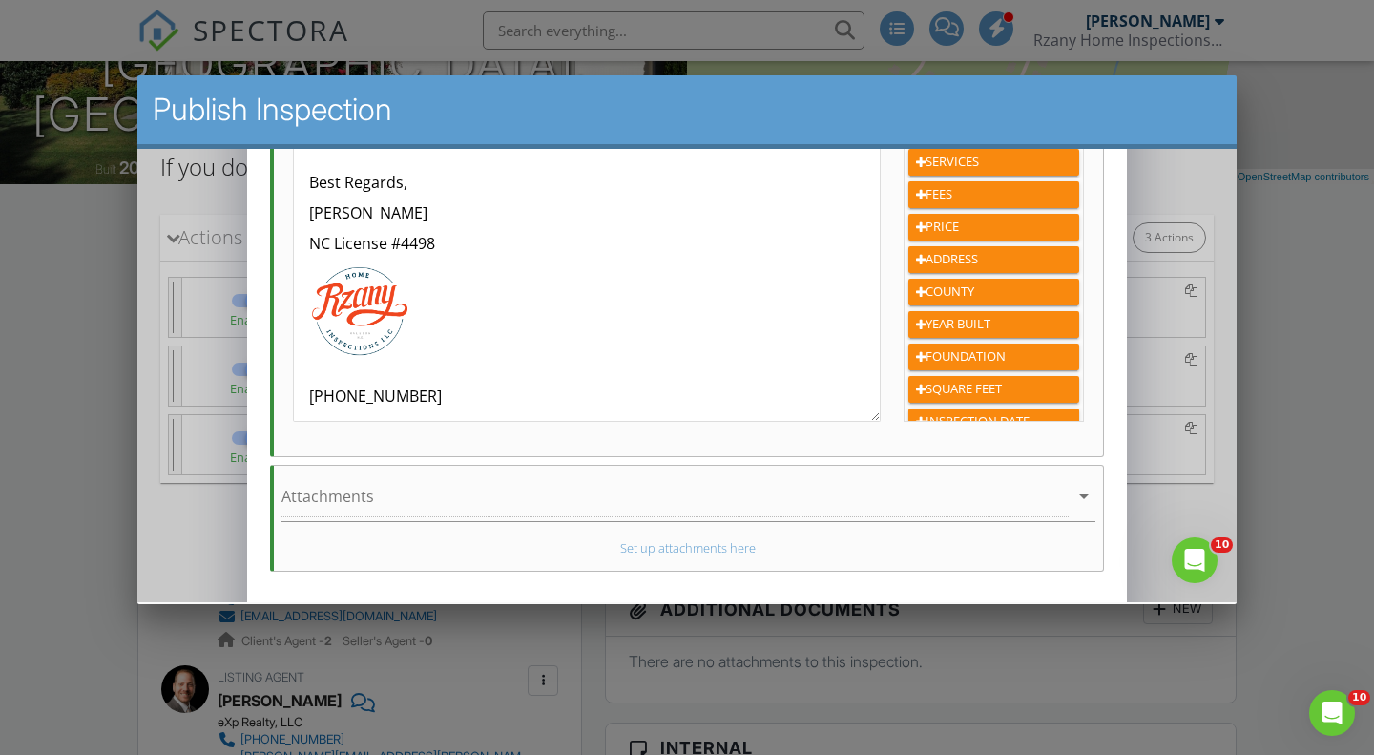
scroll to position [551, 0]
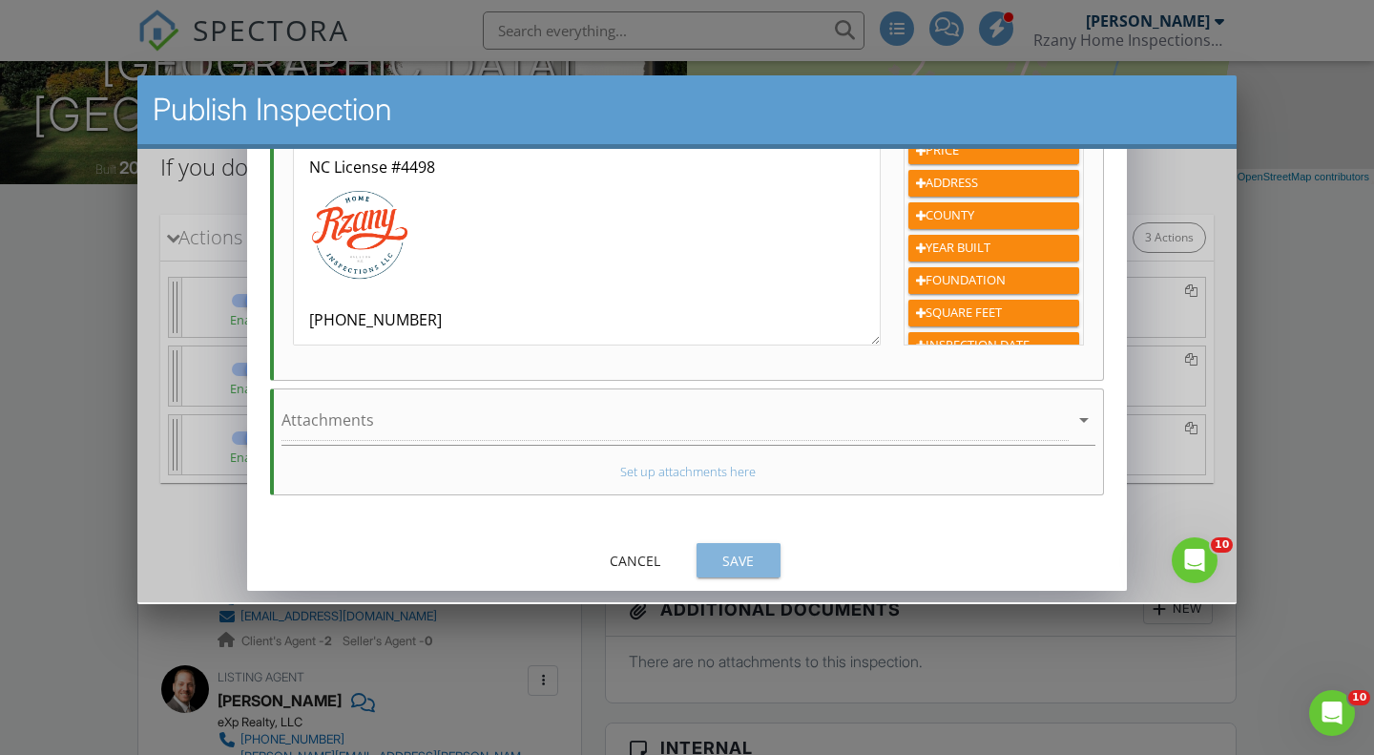
click at [744, 555] on div "Save" at bounding box center [738, 561] width 53 height 20
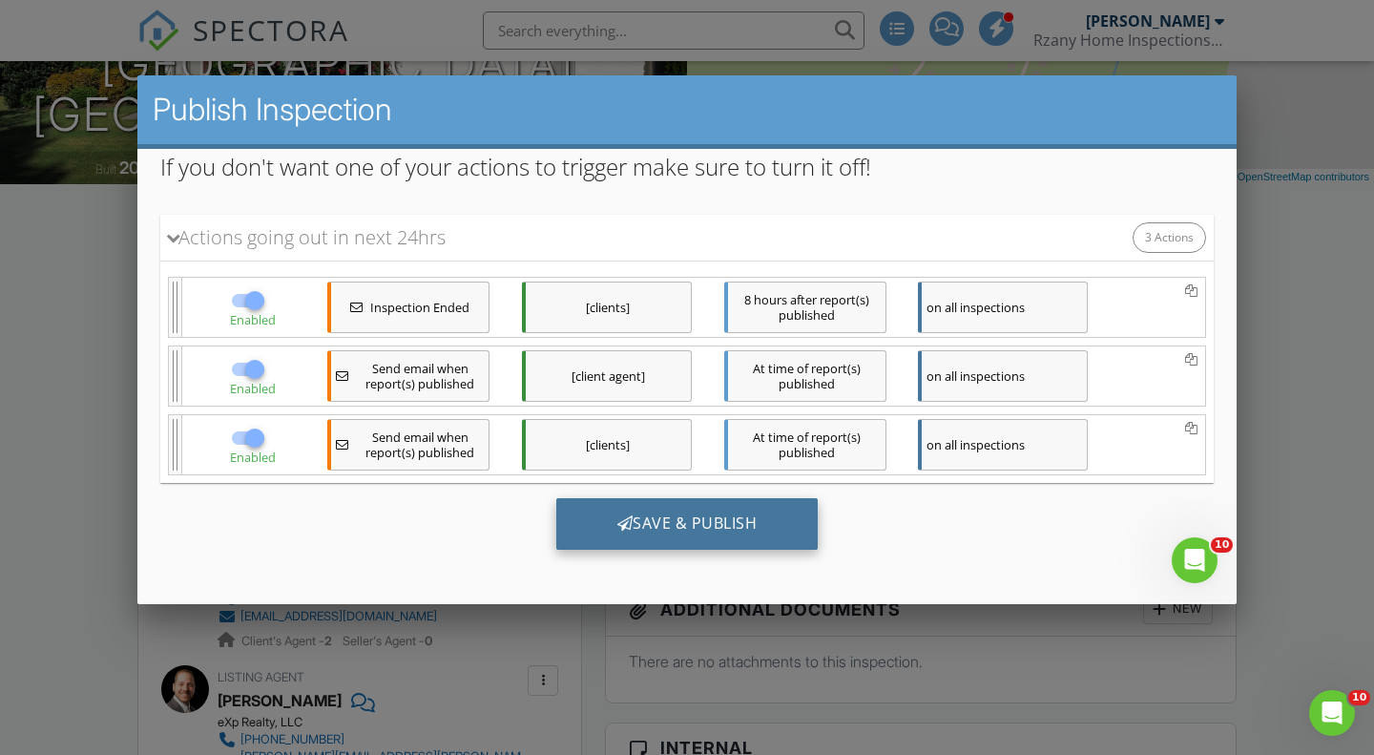
click at [735, 515] on div "Save & Publish" at bounding box center [687, 524] width 262 height 52
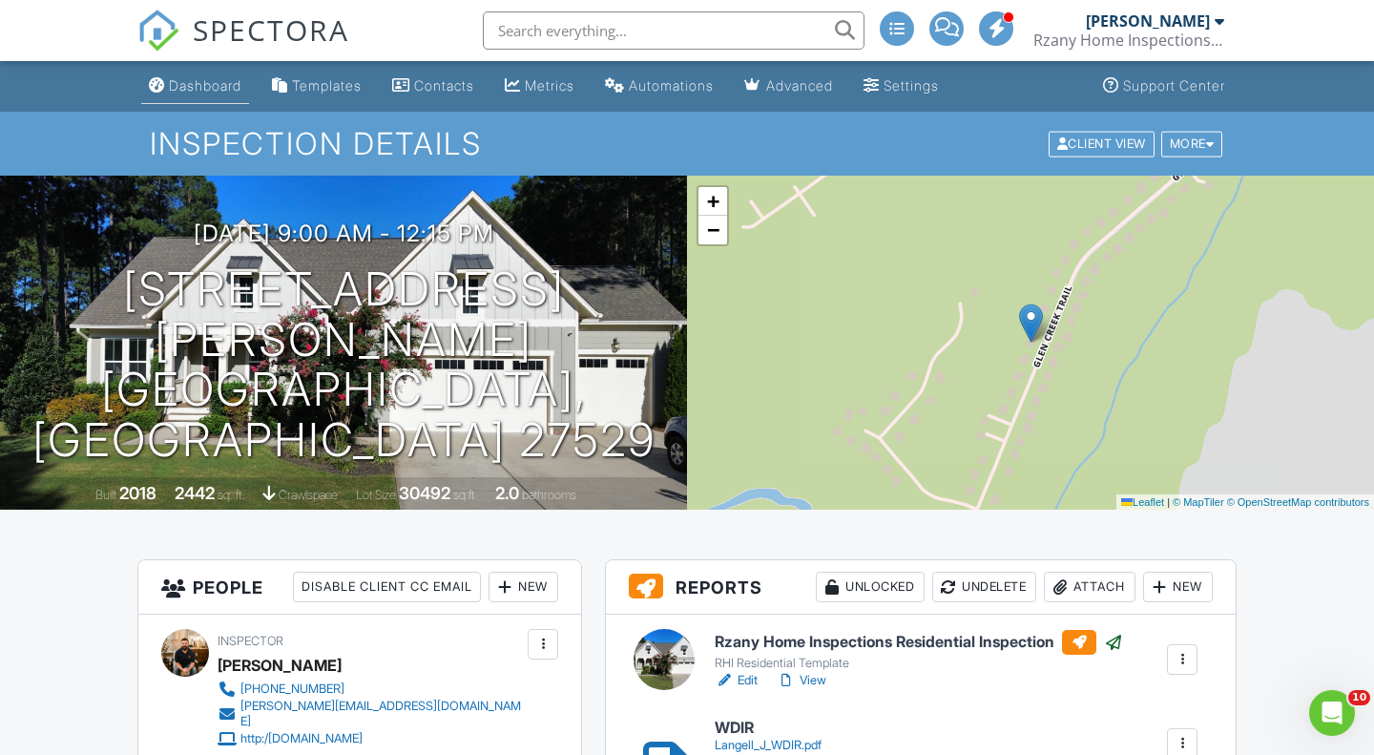
click at [156, 95] on link "Dashboard" at bounding box center [195, 86] width 108 height 35
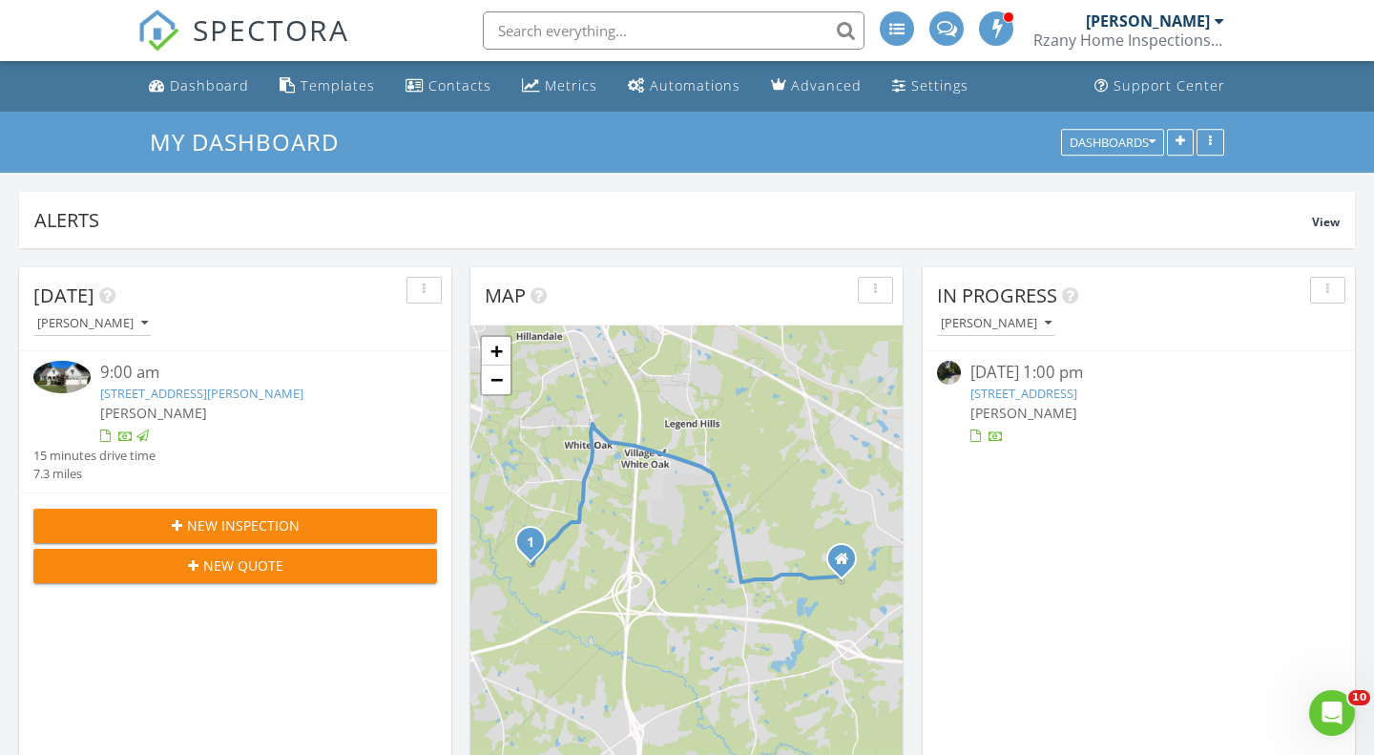
click at [199, 570] on div "New Quote" at bounding box center [235, 565] width 373 height 20
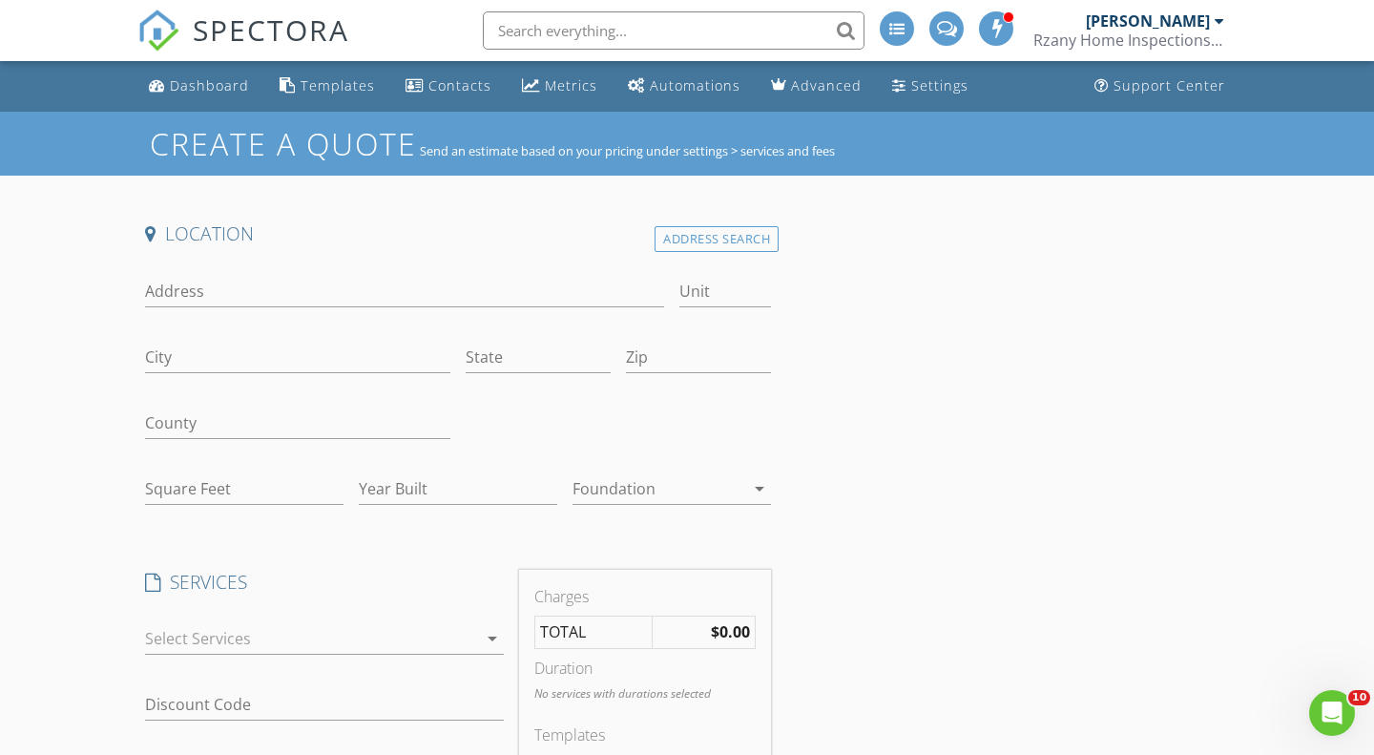
click at [321, 636] on div at bounding box center [311, 638] width 332 height 31
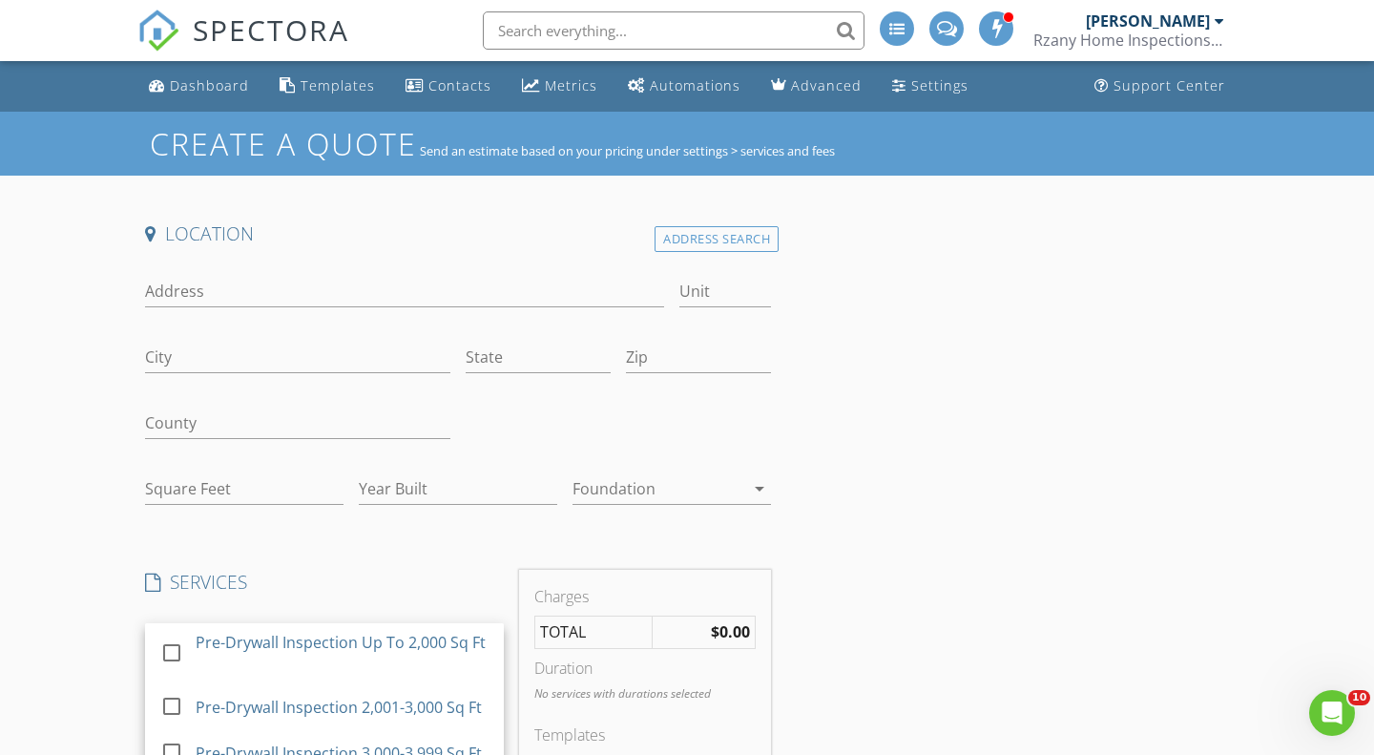
click at [321, 636] on div "Pre-Drywall Inspection Up To 2,000 Sq Ft" at bounding box center [341, 642] width 290 height 23
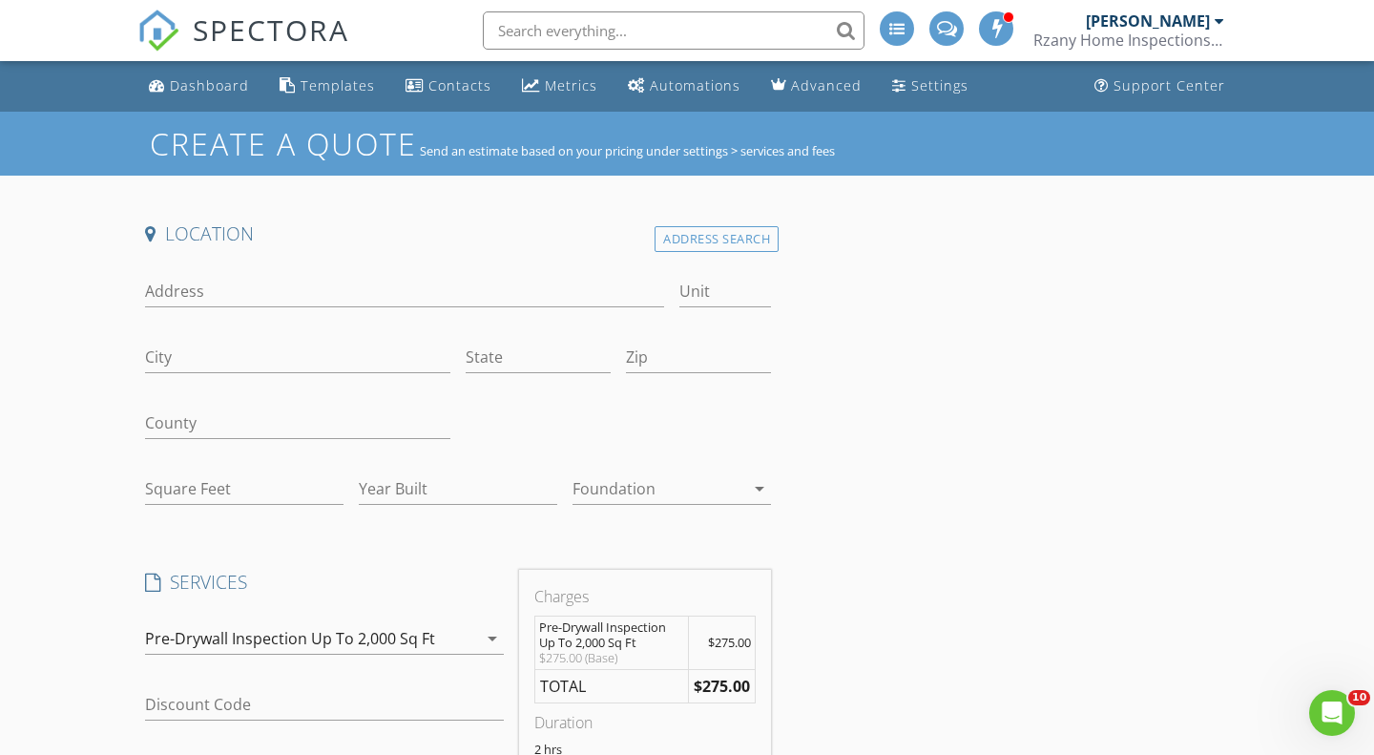
click at [199, 680] on div "Discount Code" at bounding box center [324, 708] width 359 height 62
click at [213, 702] on input "Discount Code" at bounding box center [324, 704] width 359 height 31
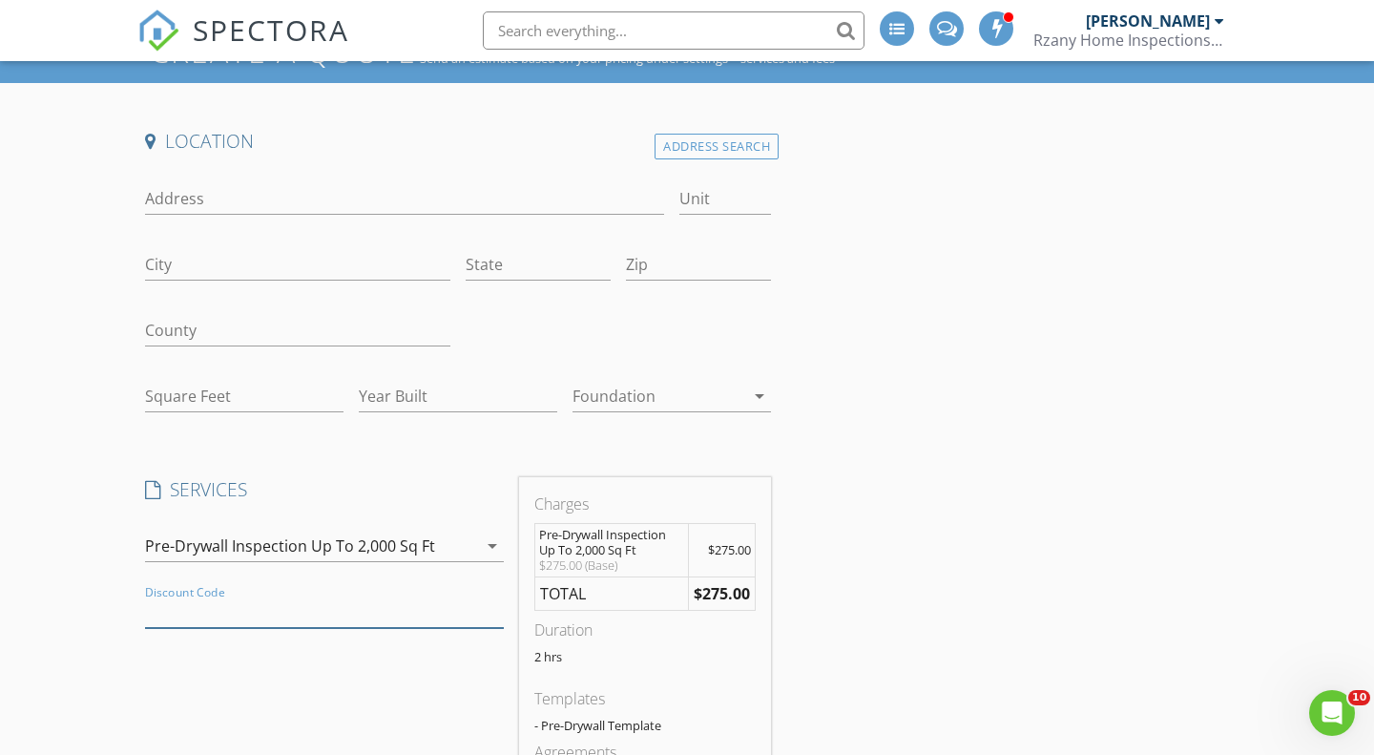
scroll to position [114, 0]
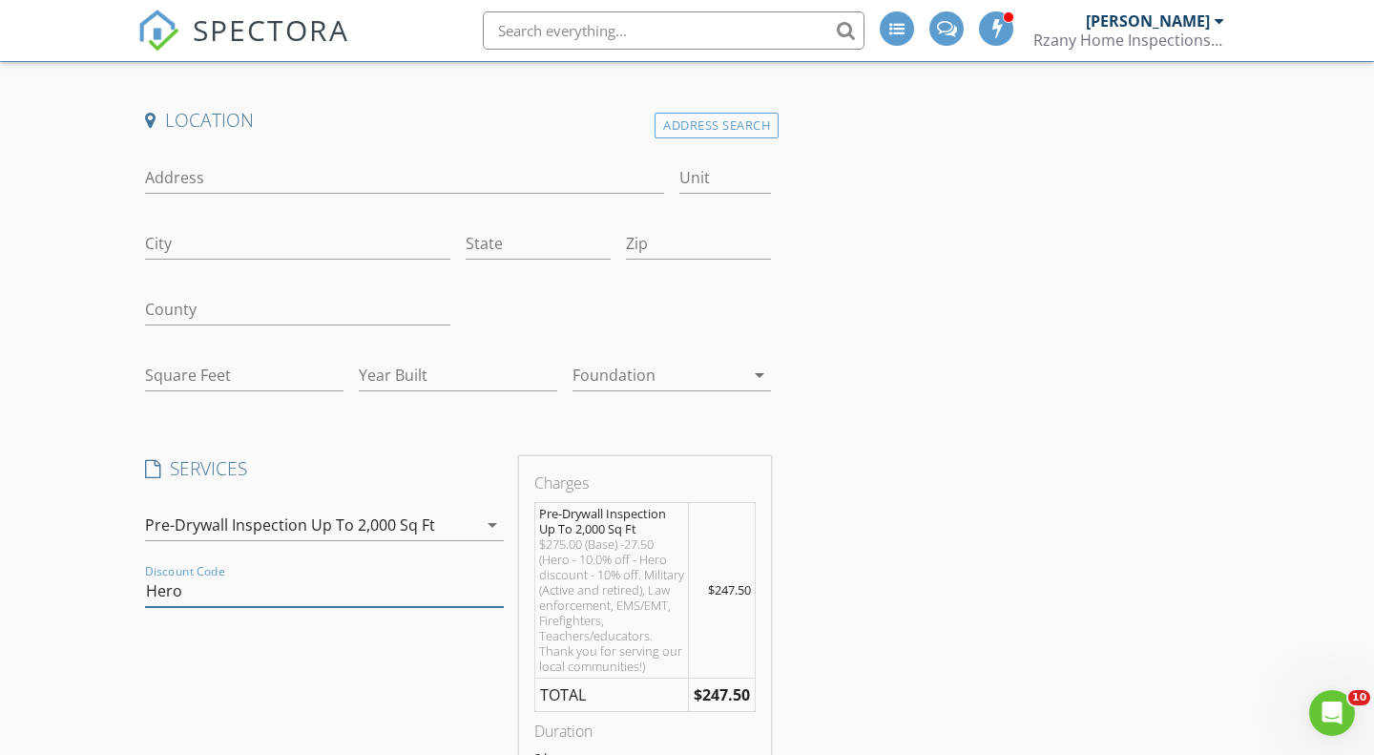
type input "Hero"
click at [234, 377] on input "Square Feet" at bounding box center [244, 375] width 198 height 31
type input "1"
type input "1490"
type input "2025"
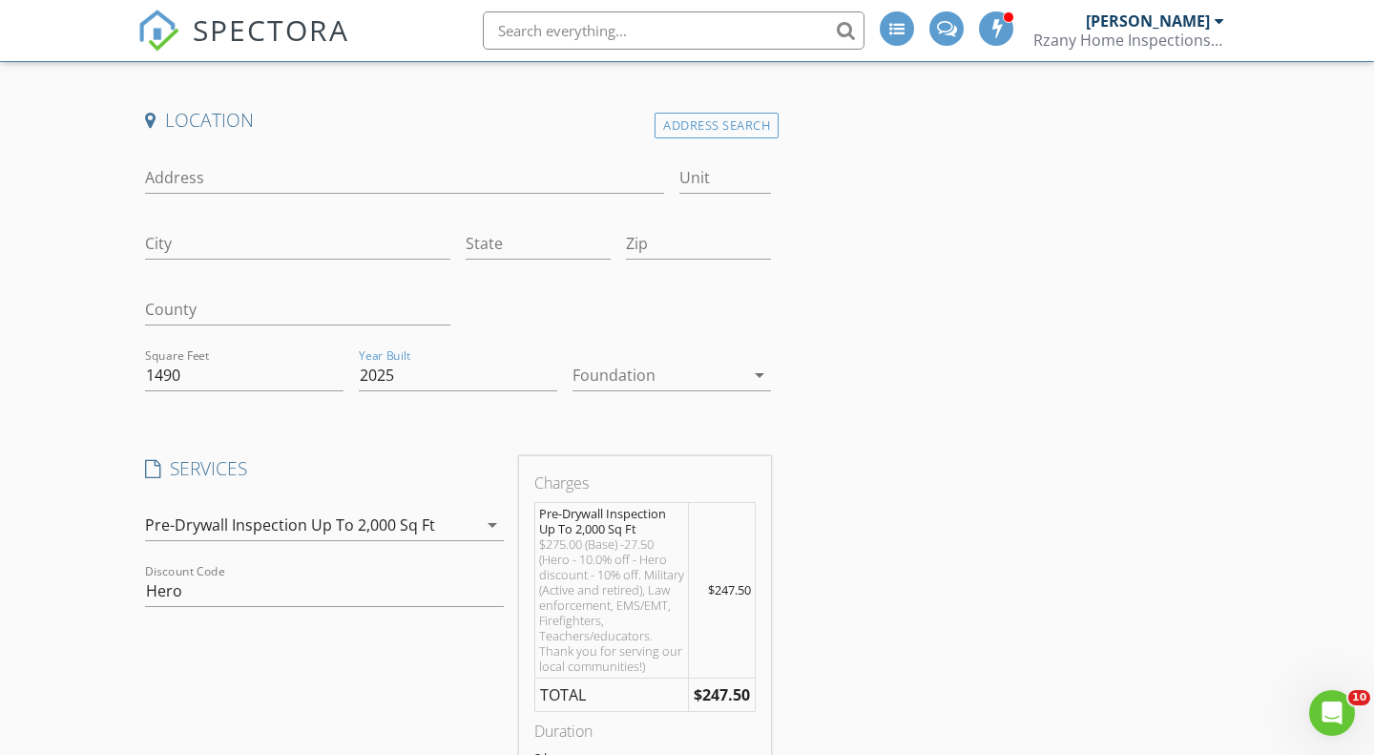
click at [648, 376] on div at bounding box center [658, 375] width 172 height 31
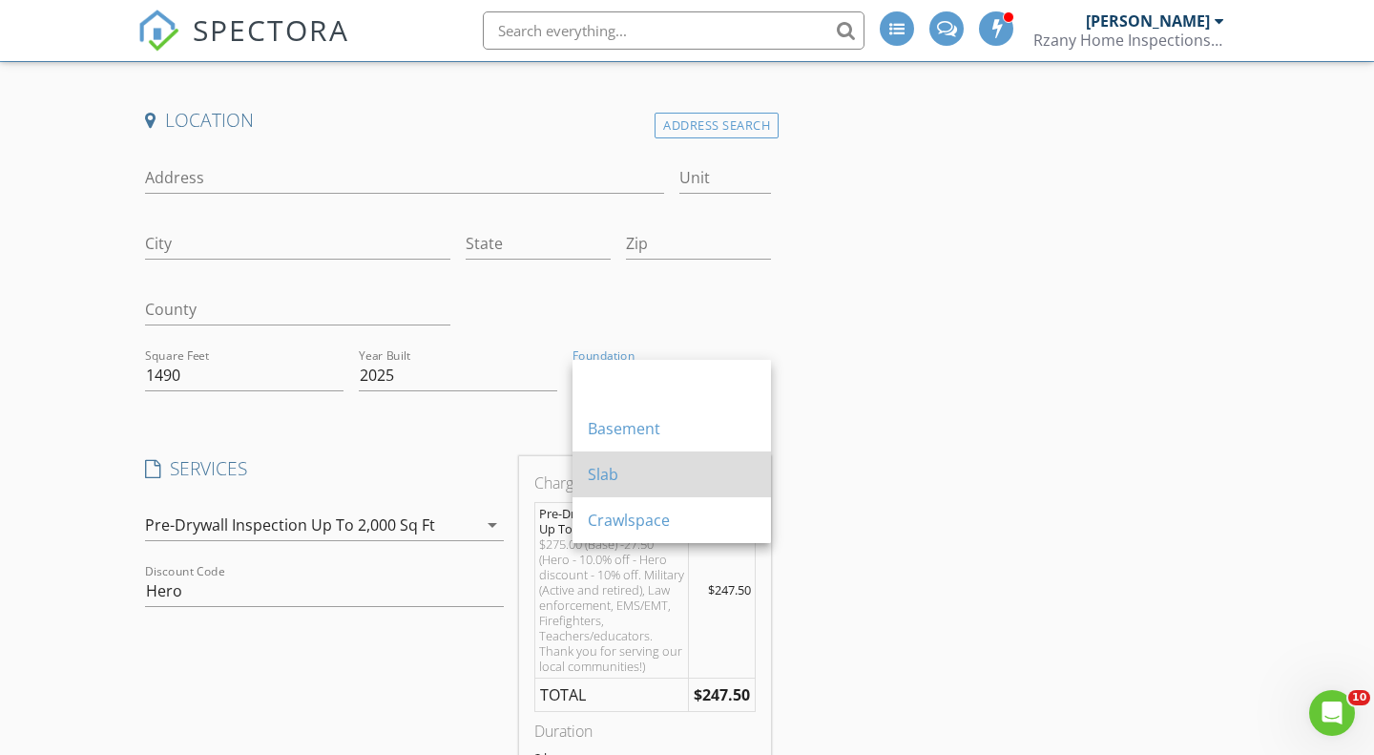
click at [641, 462] on div "Slab" at bounding box center [672, 474] width 168 height 46
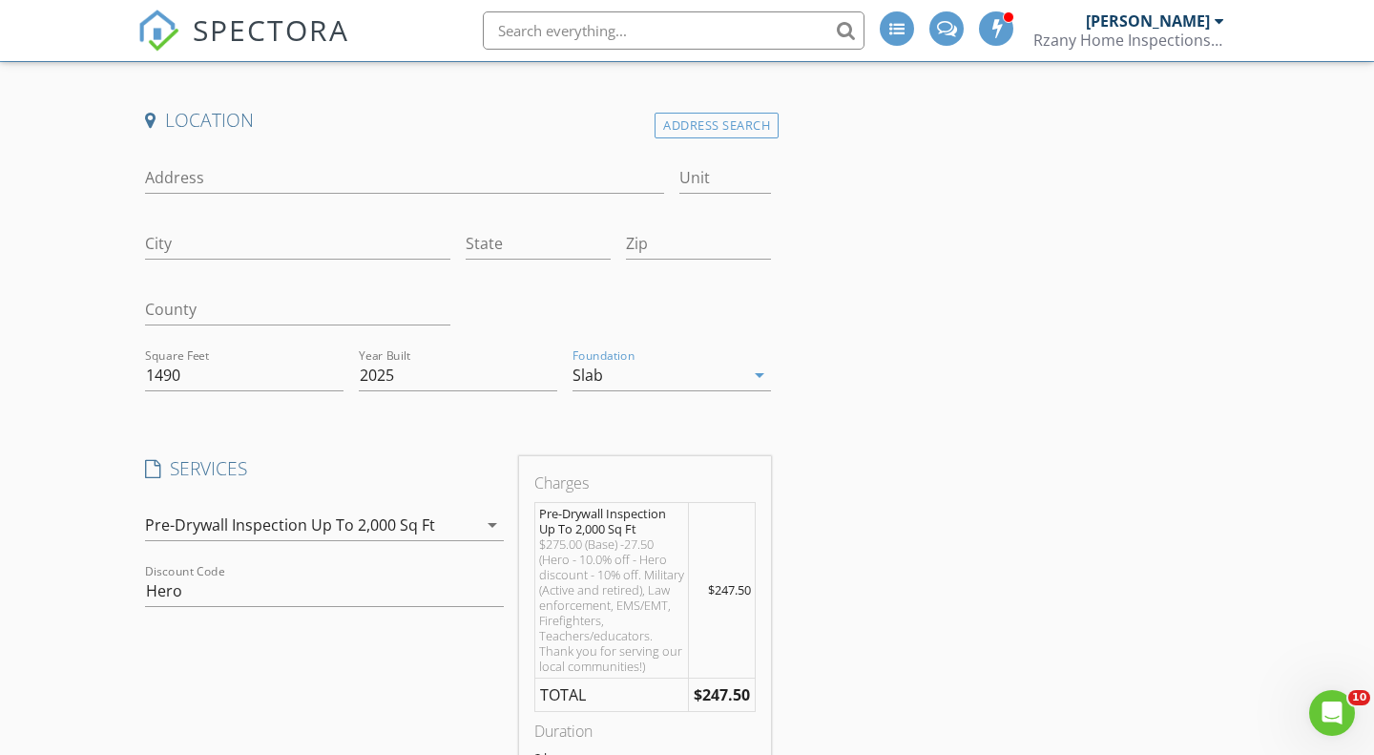
click at [184, 174] on input "Address" at bounding box center [404, 177] width 519 height 31
paste input "88 Baldwin St Lillington 27546"
drag, startPoint x: 244, startPoint y: 177, endPoint x: 451, endPoint y: 185, distance: 207.2
click at [451, 185] on input "88 Baldwin St Lillington 27546" at bounding box center [404, 177] width 519 height 31
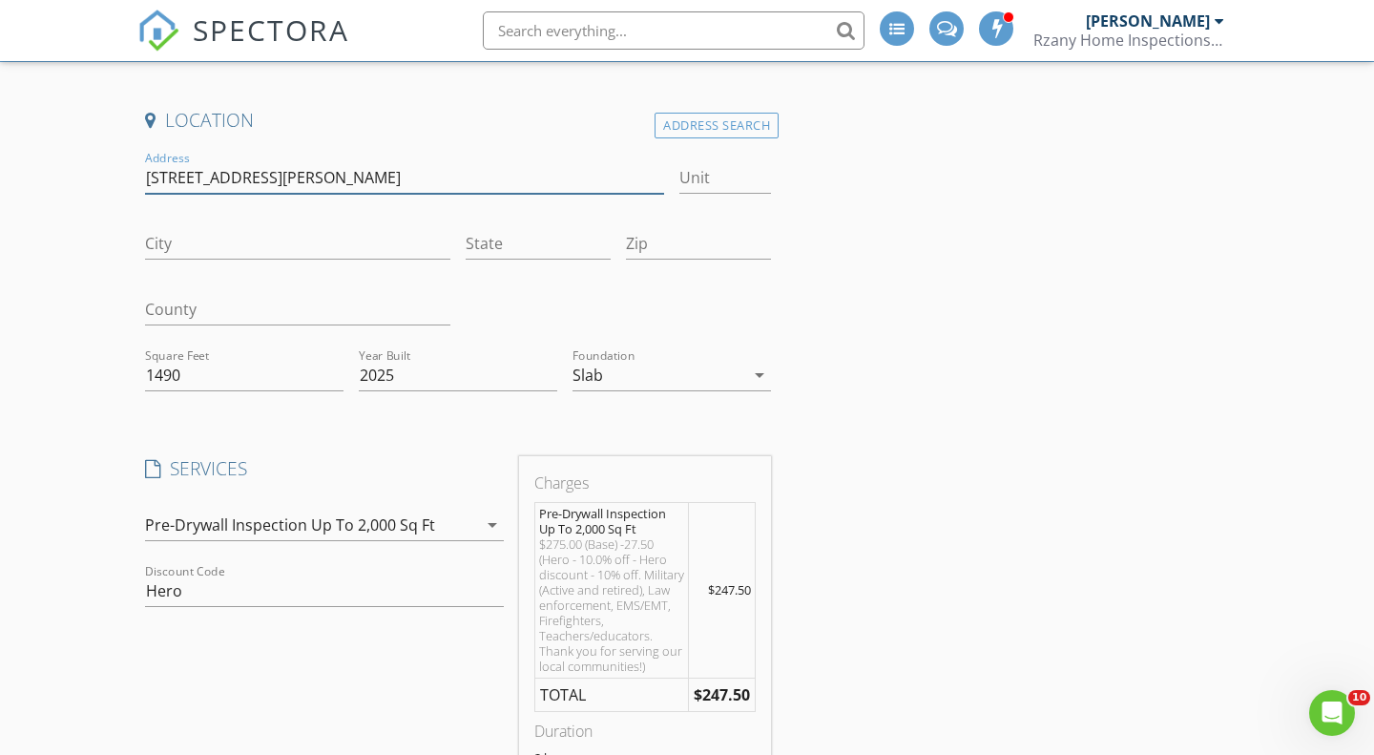
type input "88 Baldwin St"
click at [351, 239] on input "City" at bounding box center [297, 243] width 305 height 31
paste input "Lillington 27546"
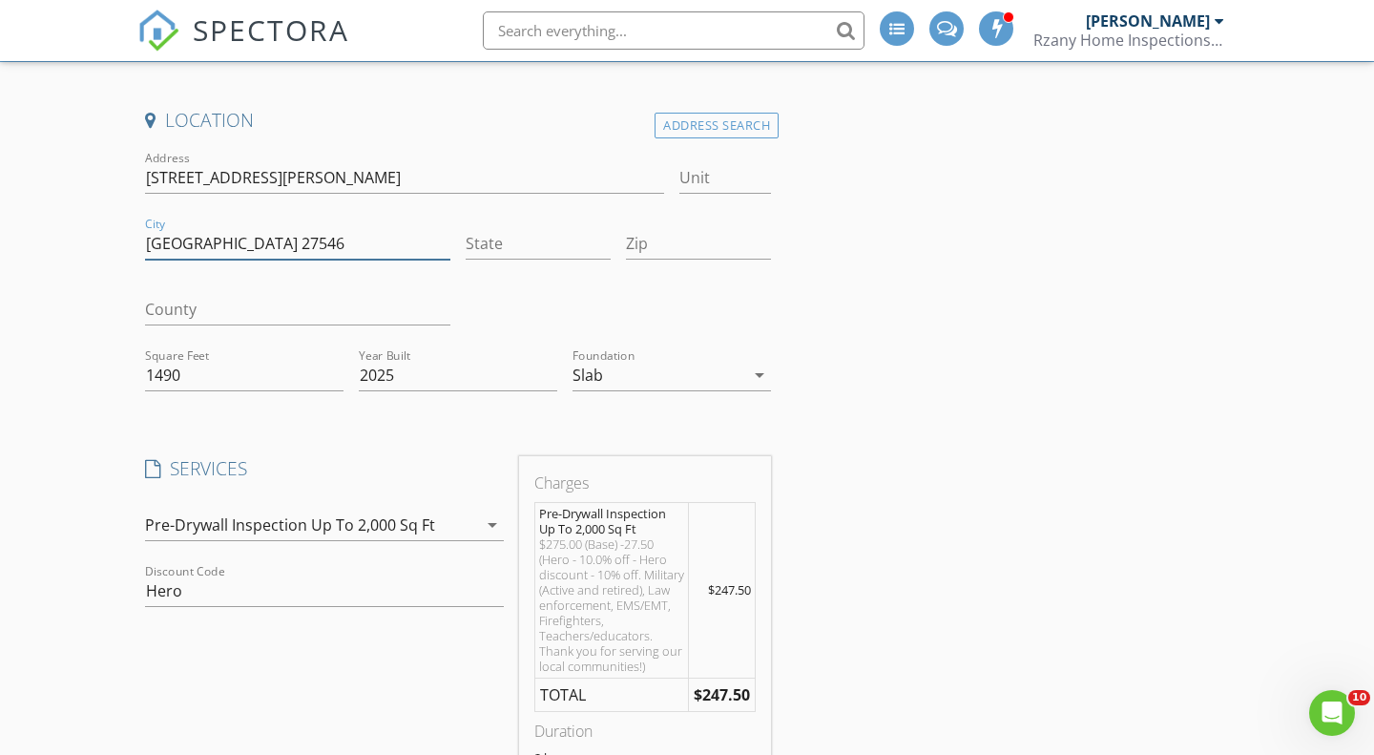
drag, startPoint x: 215, startPoint y: 241, endPoint x: 341, endPoint y: 241, distance: 125.9
click at [341, 241] on input "Lillington 27546" at bounding box center [297, 243] width 305 height 31
type input "Lillington"
click at [655, 243] on input "Zip" at bounding box center [698, 243] width 145 height 31
paste input "27546"
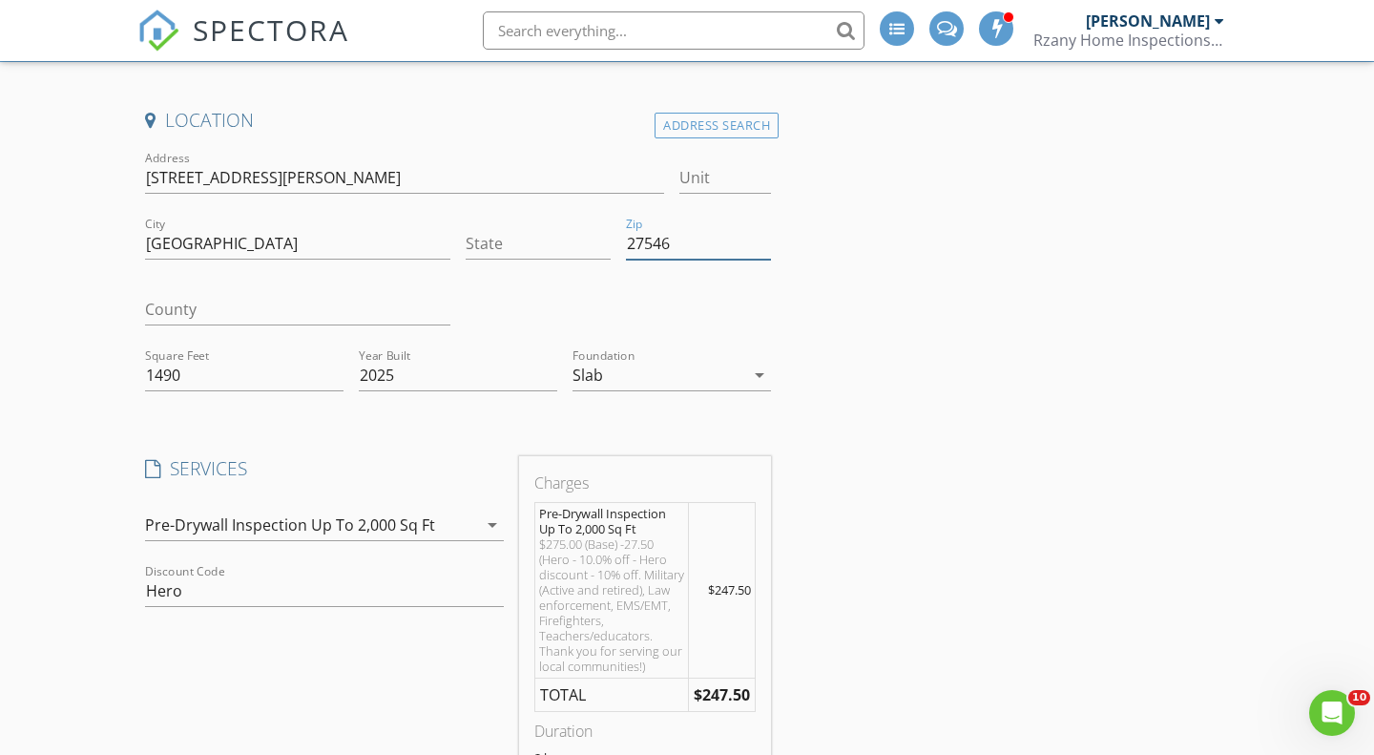
type input "27546"
click at [569, 235] on input "State" at bounding box center [538, 243] width 145 height 31
type input "NC"
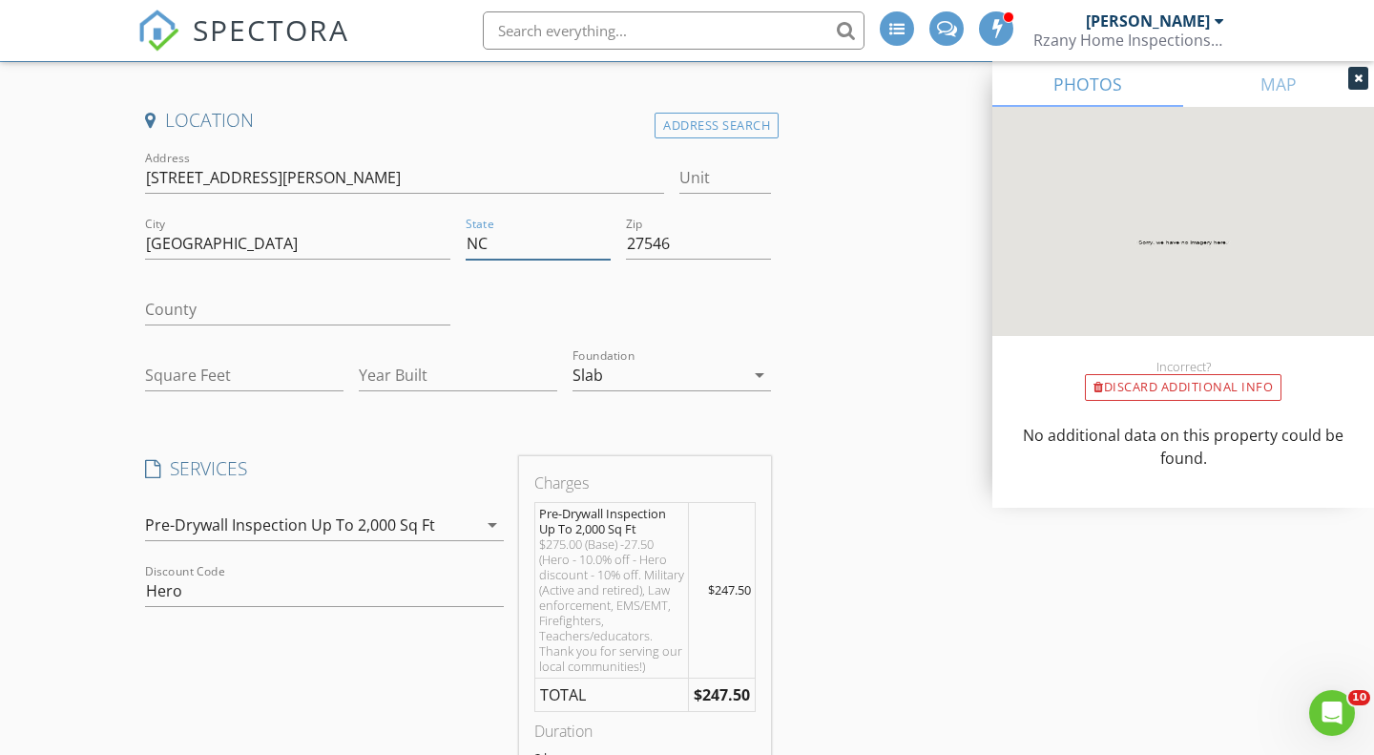
type input "NC"
click at [154, 314] on input "County" at bounding box center [297, 309] width 305 height 31
click at [260, 386] on input "Square Feet" at bounding box center [244, 375] width 198 height 31
type input "1409"
type input "2025"
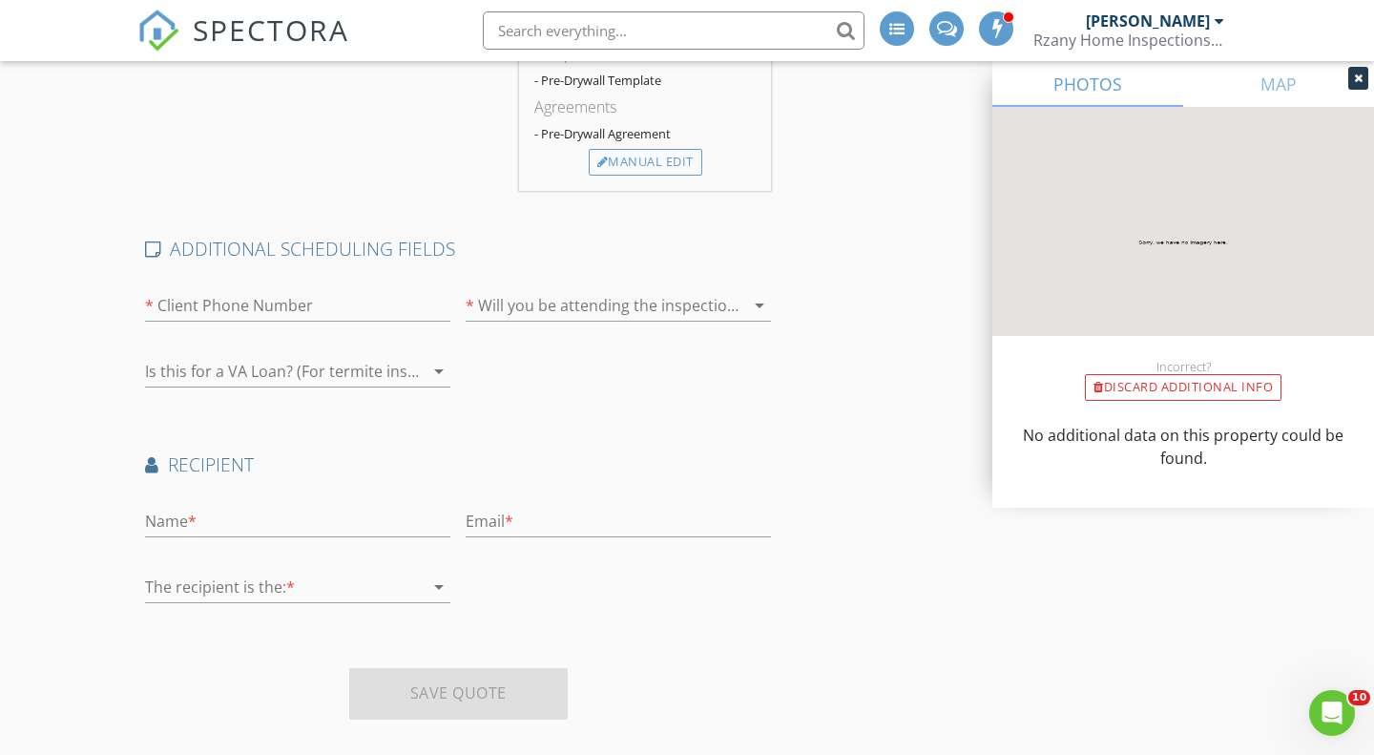
scroll to position [864, 0]
click at [209, 304] on input "text" at bounding box center [297, 300] width 305 height 31
paste input "+17204033167"
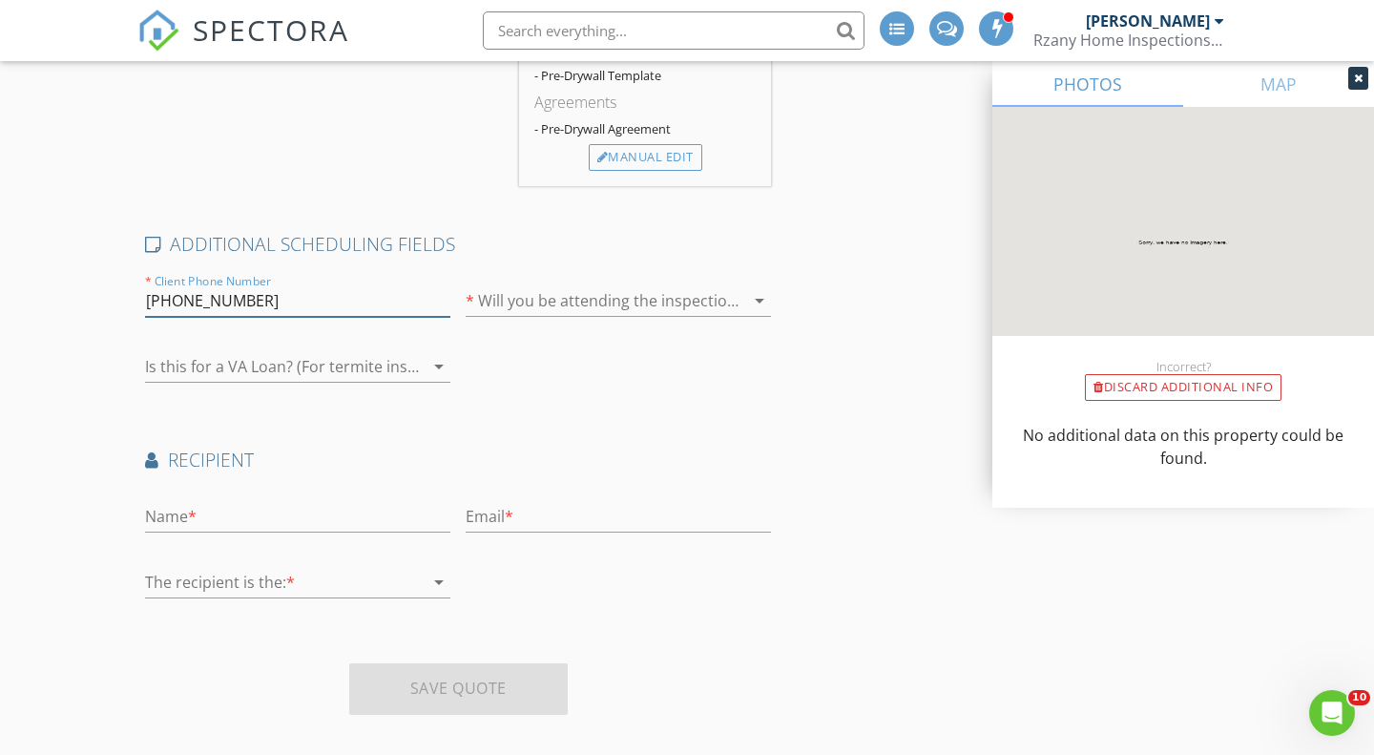
type input "+17204033167"
click at [507, 311] on div at bounding box center [592, 300] width 252 height 31
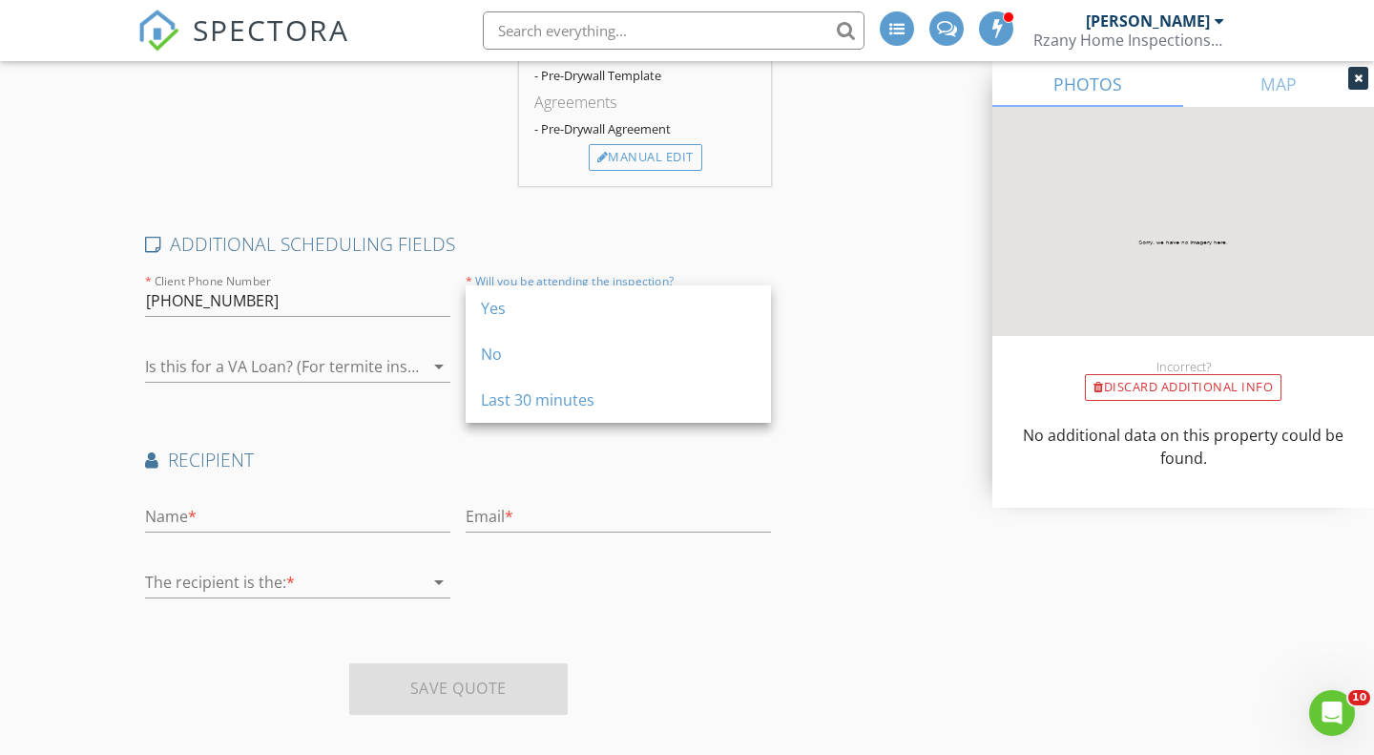
click at [507, 311] on div "Yes" at bounding box center [618, 308] width 275 height 23
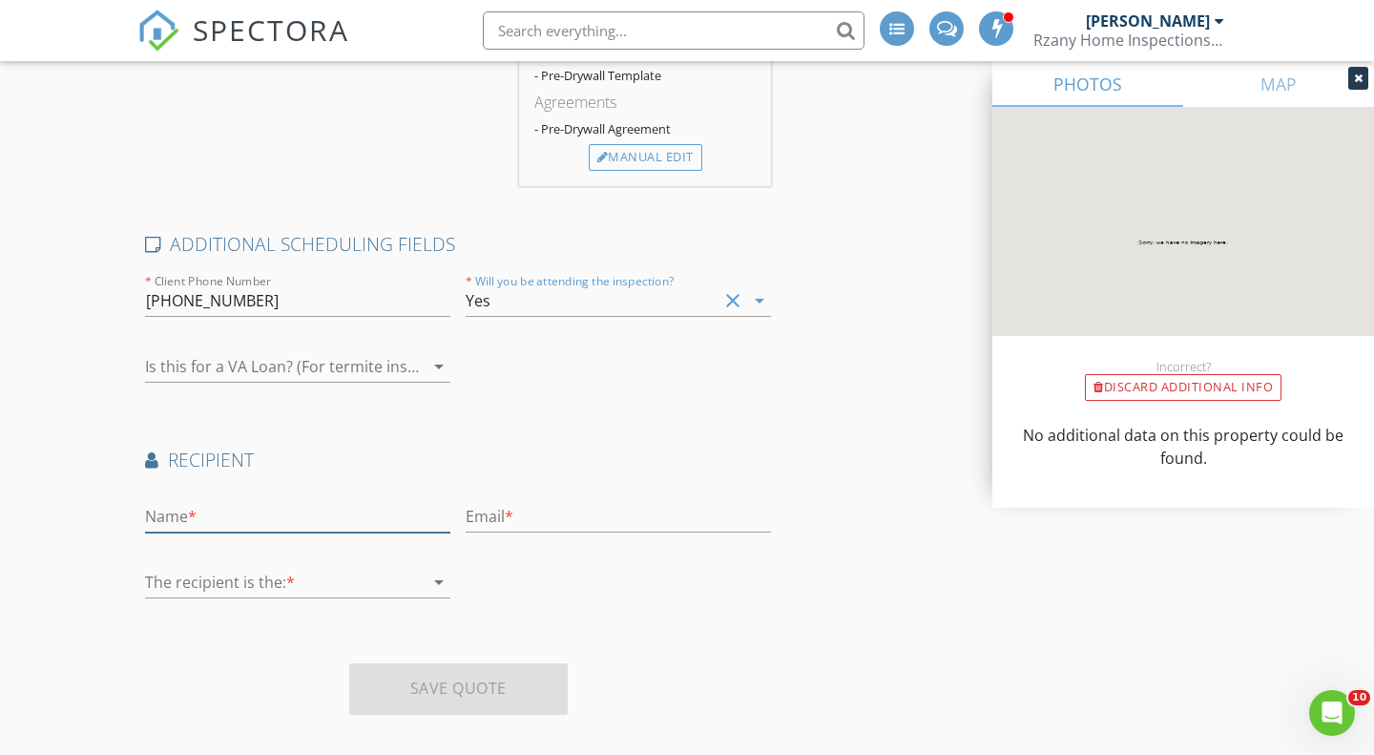
click at [267, 515] on input "text" at bounding box center [297, 516] width 305 height 31
type input "Emma"
click at [496, 518] on input "text" at bounding box center [618, 516] width 305 height 31
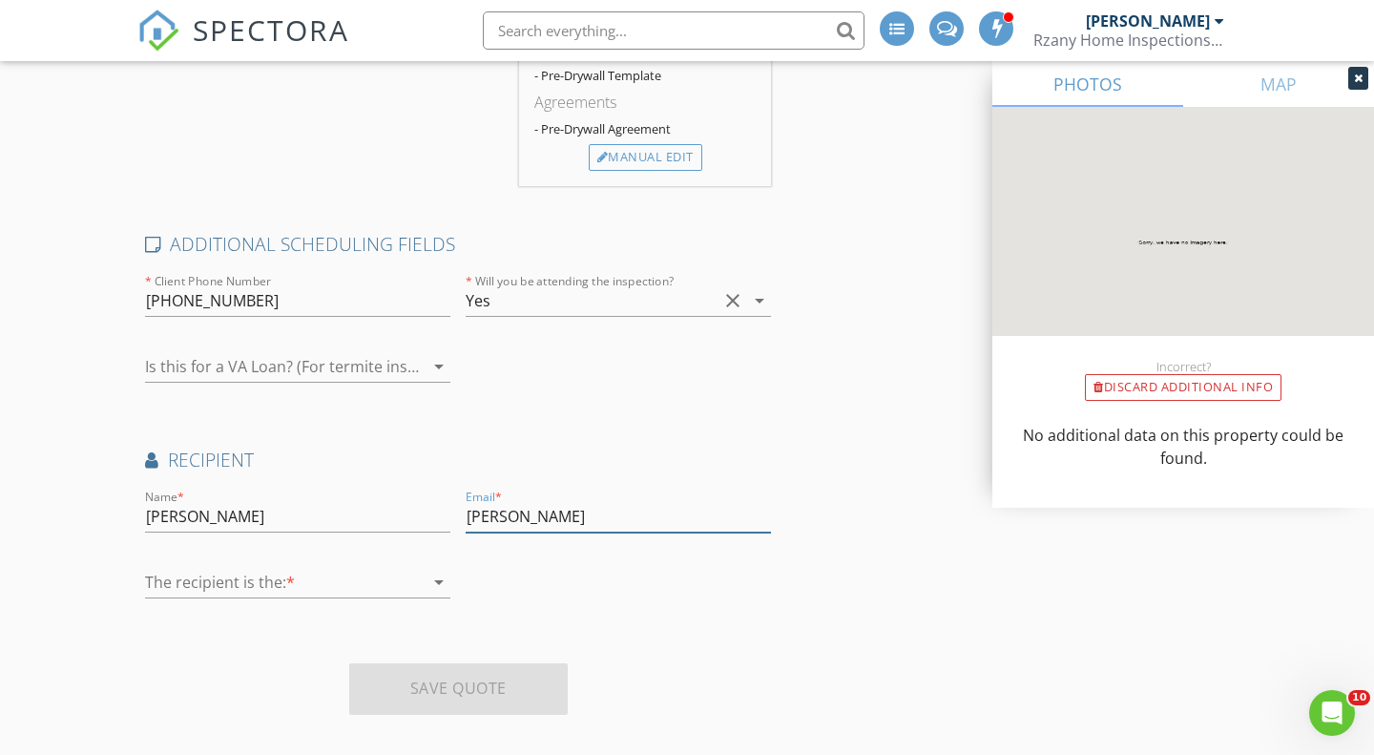
type input "Hansley"
click at [351, 583] on div at bounding box center [284, 582] width 279 height 31
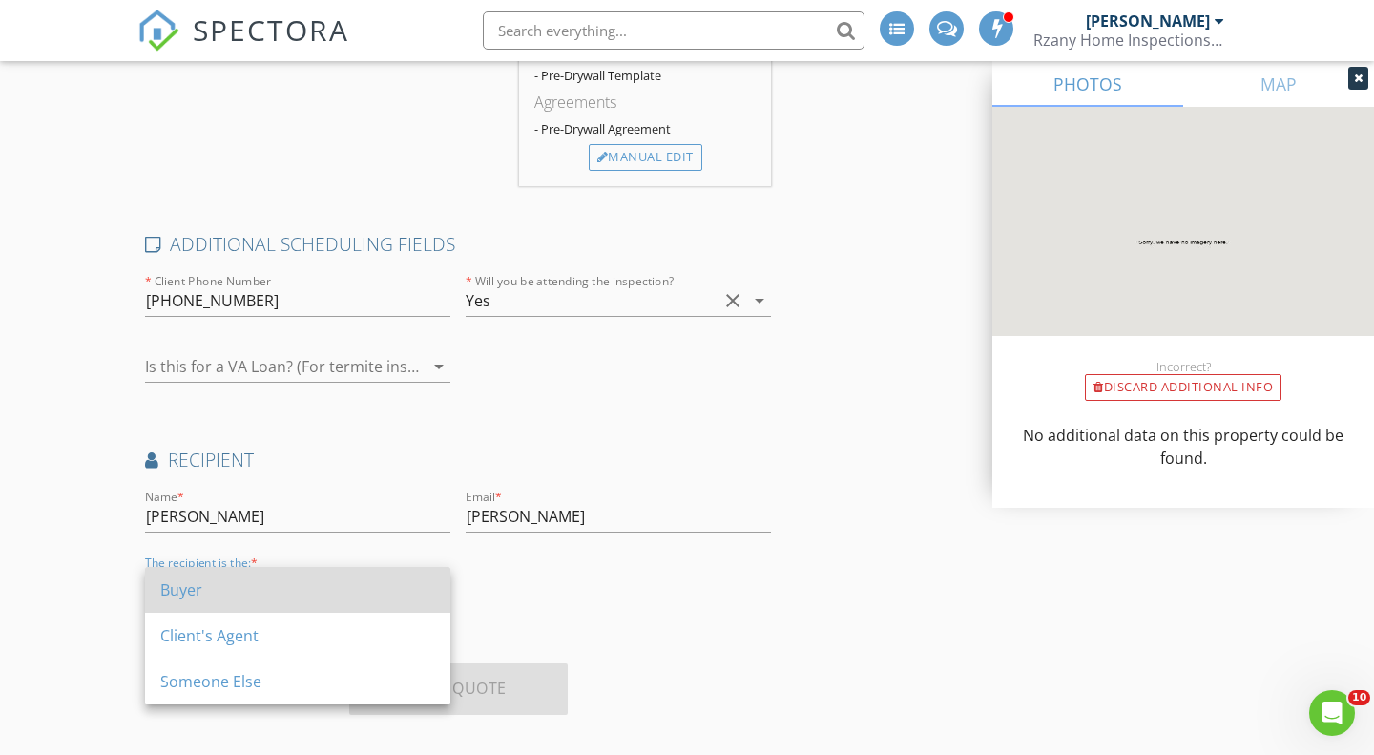
click at [227, 597] on div "Buyer" at bounding box center [297, 589] width 275 height 23
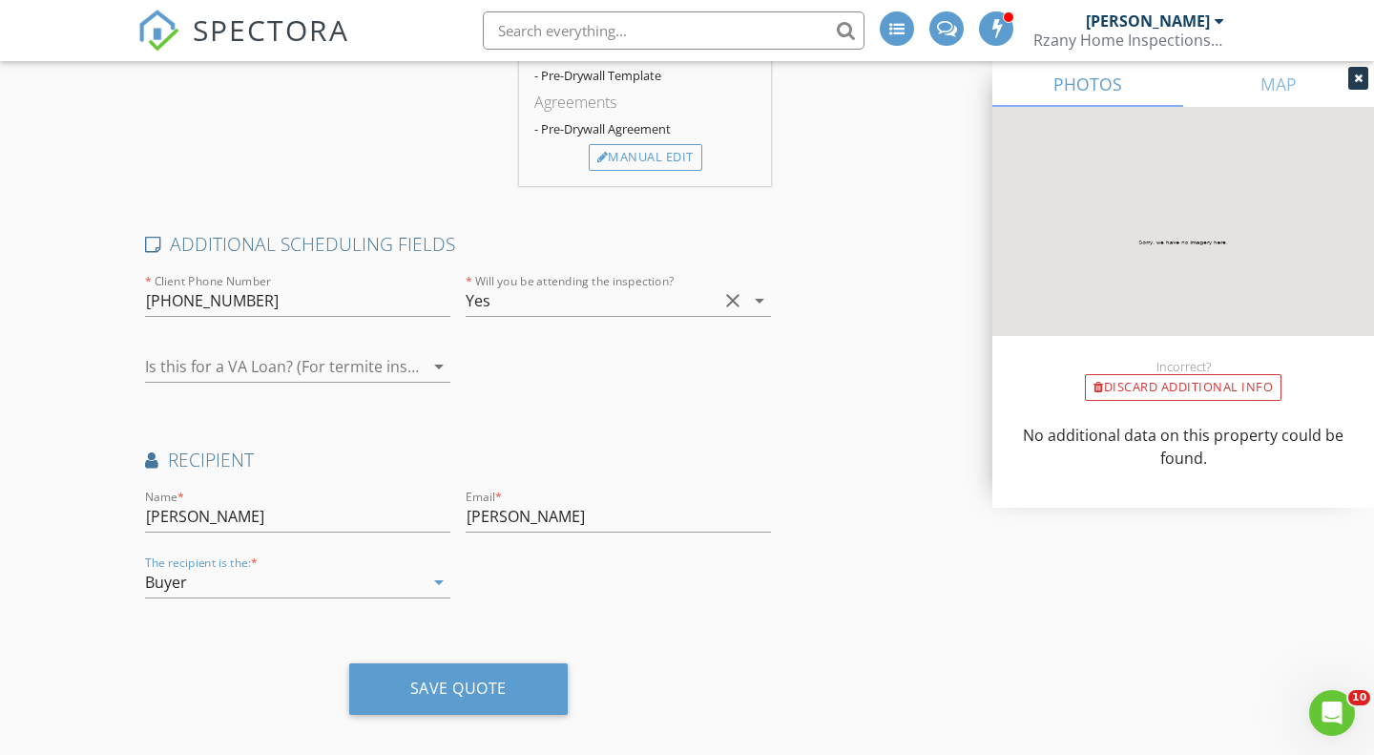
click at [717, 635] on div "Location Address Search Address 88 Baldwin St Unit City Lillington State NC Zip…" at bounding box center [457, 43] width 641 height 1372
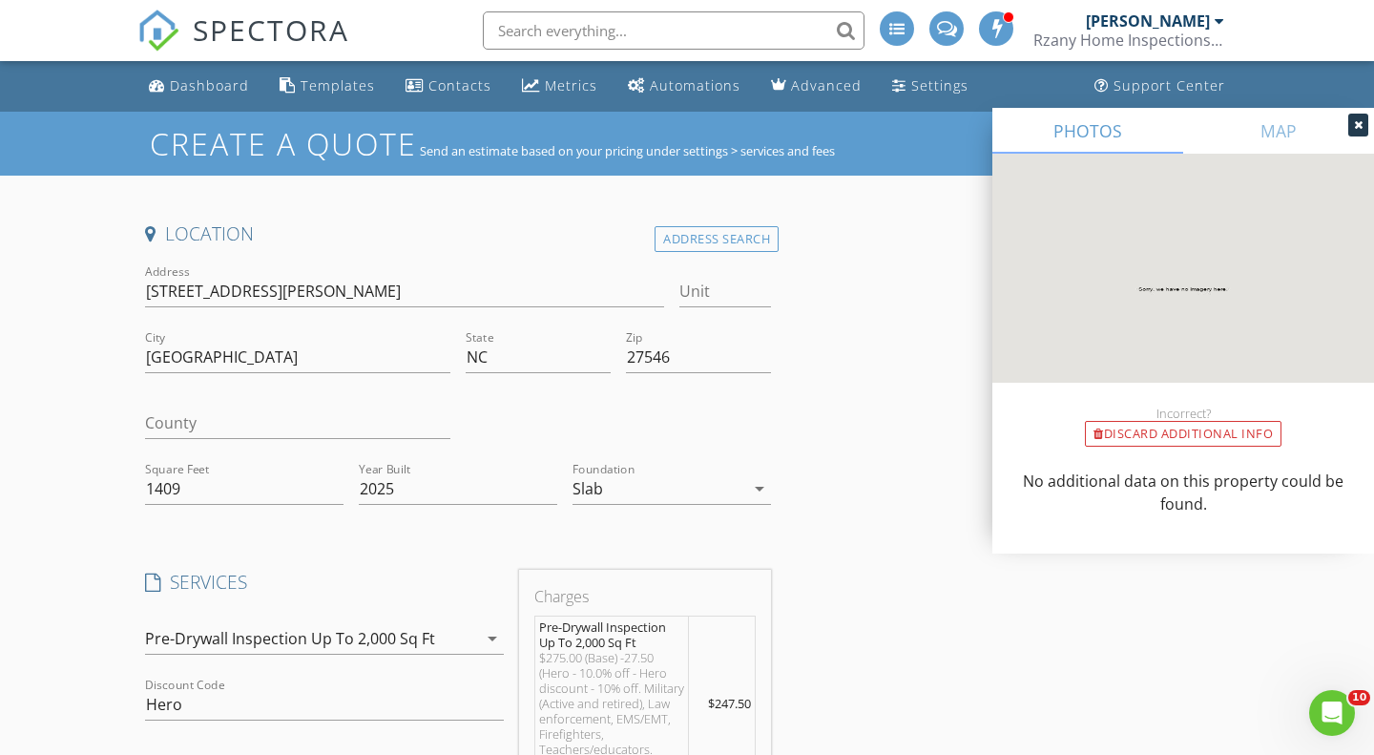
scroll to position [884, 0]
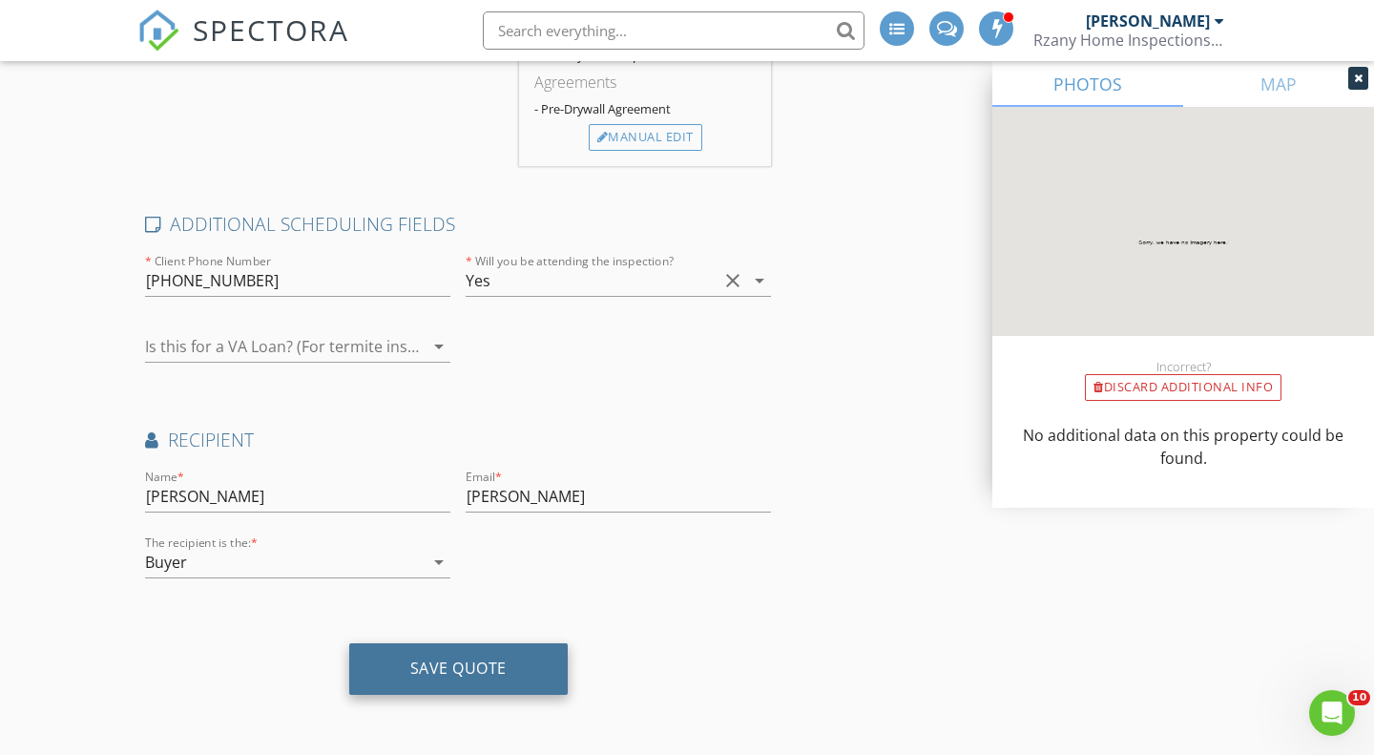
click at [430, 664] on div "Save Quote" at bounding box center [458, 667] width 96 height 19
